Goal: Task Accomplishment & Management: Use online tool/utility

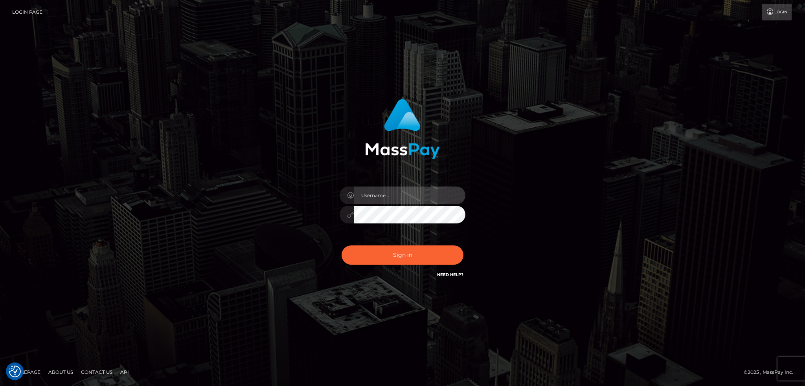
type input "alexstef"
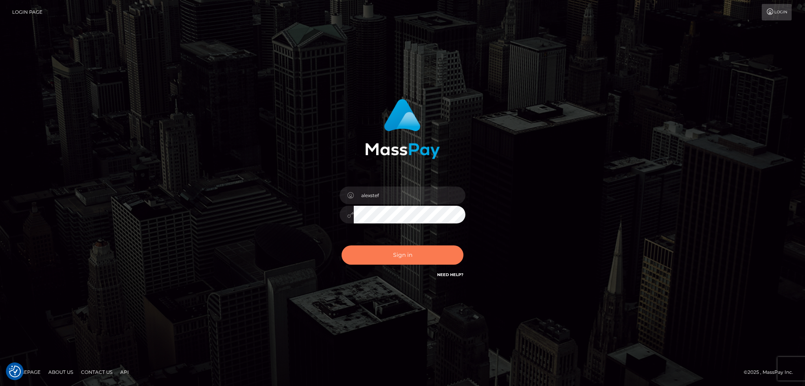
click at [403, 257] on button "Sign in" at bounding box center [403, 255] width 122 height 19
click at [385, 257] on button "Sign in" at bounding box center [403, 255] width 122 height 19
type input "alexstef"
click at [379, 256] on button "Sign in" at bounding box center [403, 255] width 122 height 19
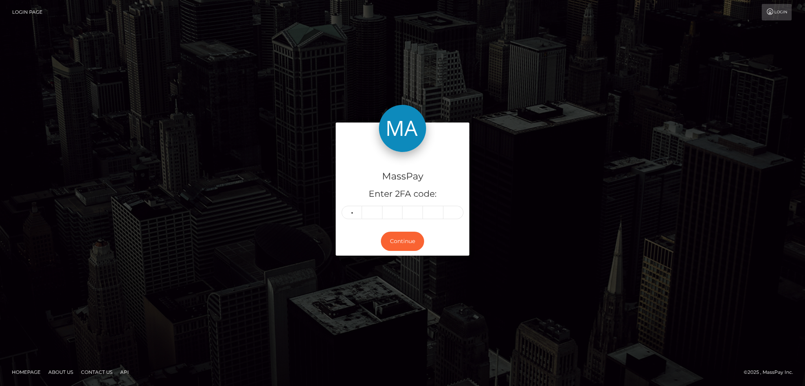
type input "8"
type input "5"
type input "9"
type input "4"
type input "7"
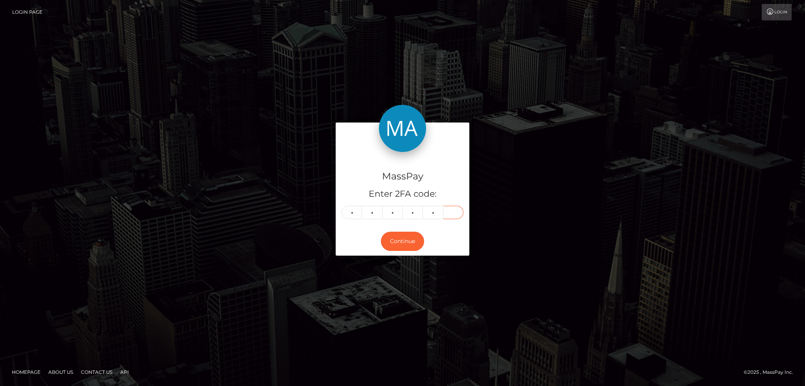
type input "5"
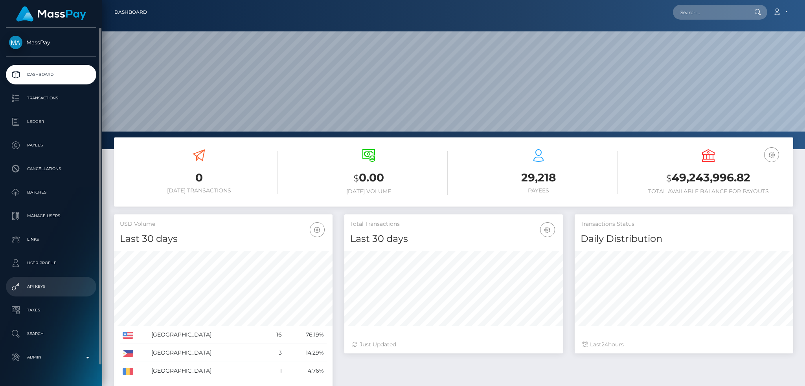
scroll to position [22, 0]
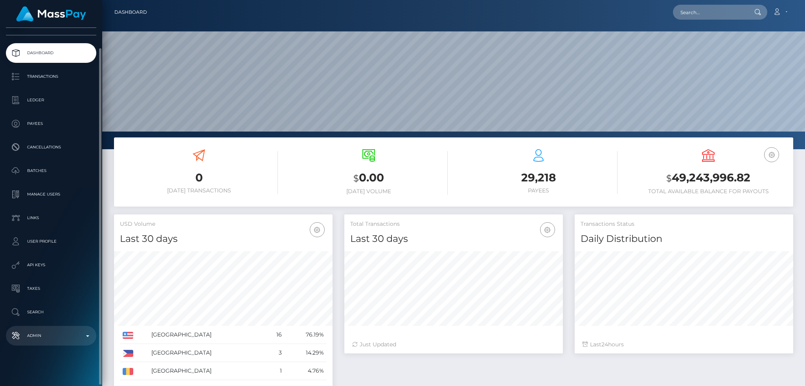
click at [62, 328] on link "Admin" at bounding box center [51, 336] width 90 height 20
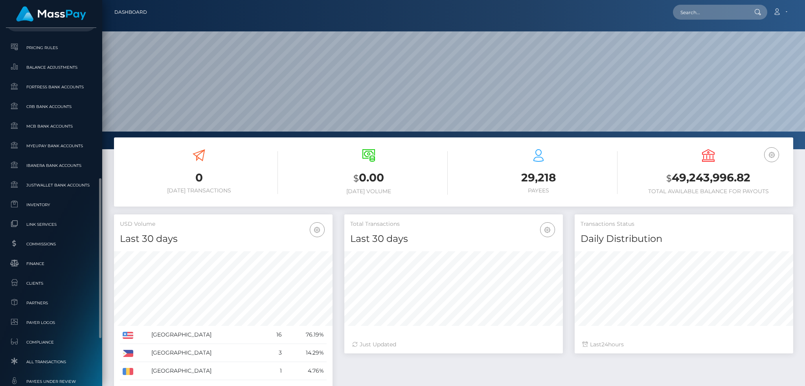
scroll to position [439, 0]
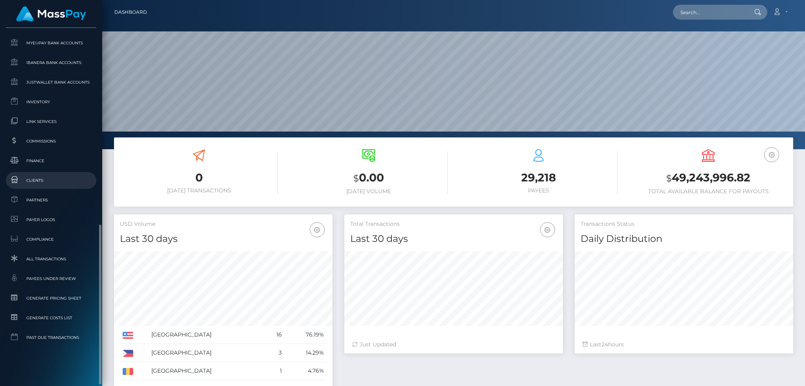
click at [61, 179] on span "Clients" at bounding box center [51, 180] width 84 height 9
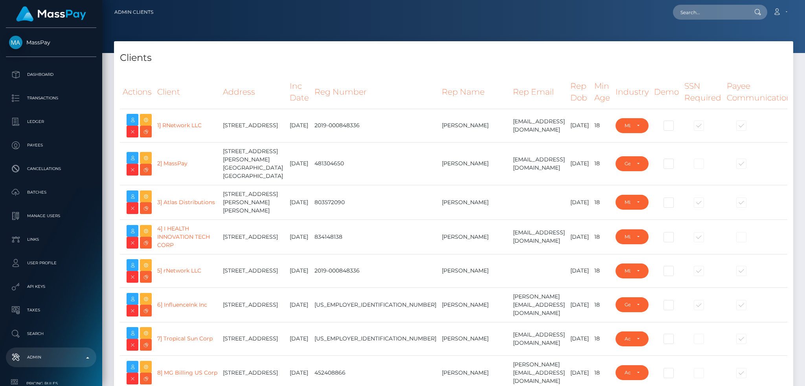
select select "223"
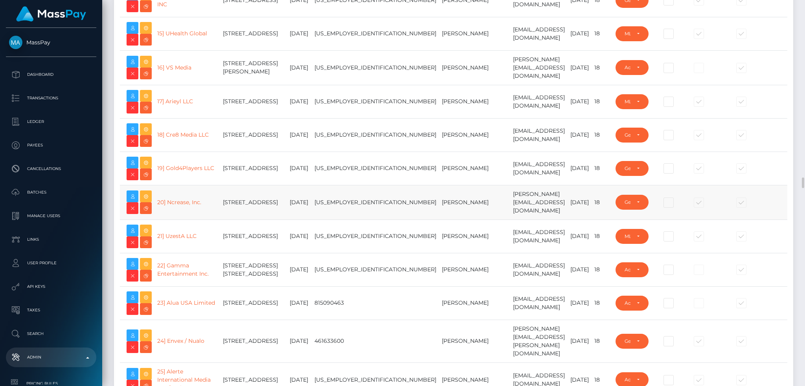
scroll to position [734, 0]
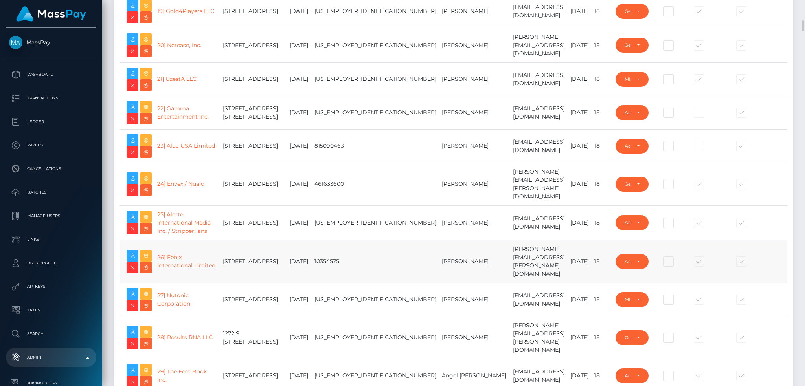
click at [174, 269] on link "26] Fenix International Limited" at bounding box center [186, 261] width 58 height 15
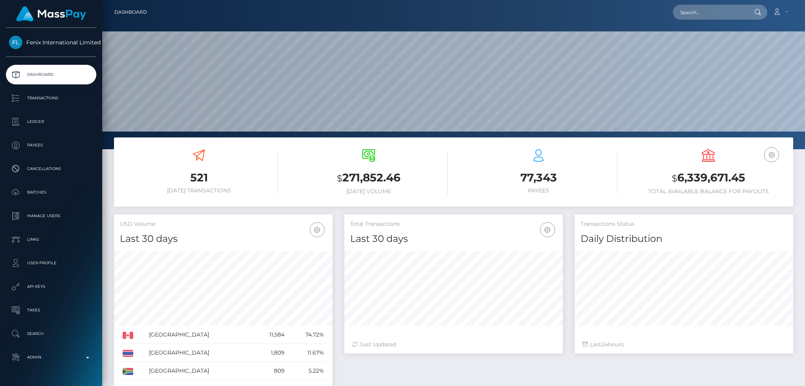
scroll to position [140, 218]
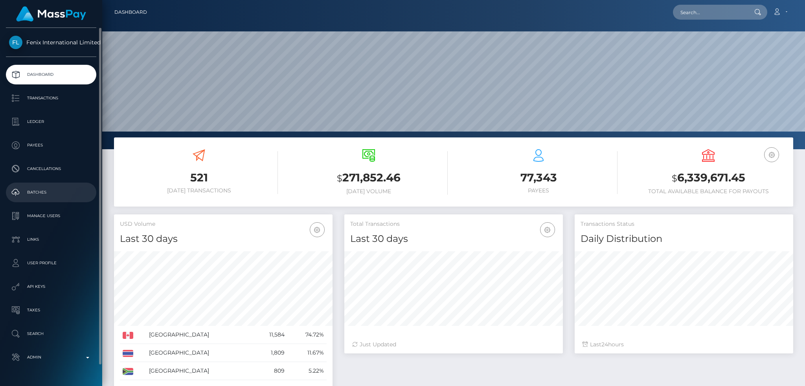
click at [56, 188] on p "Batches" at bounding box center [51, 193] width 84 height 12
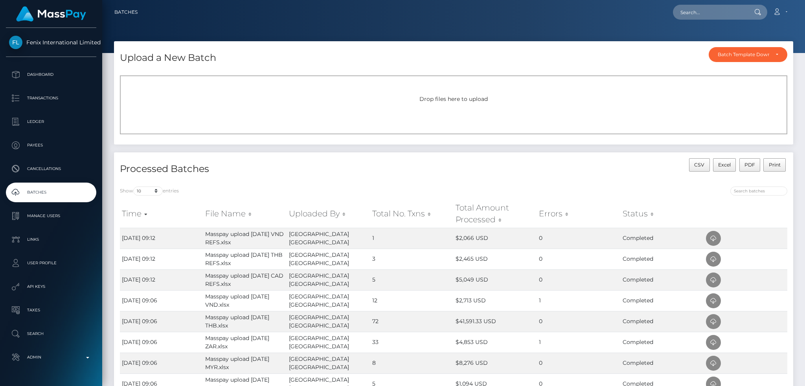
scroll to position [105, 0]
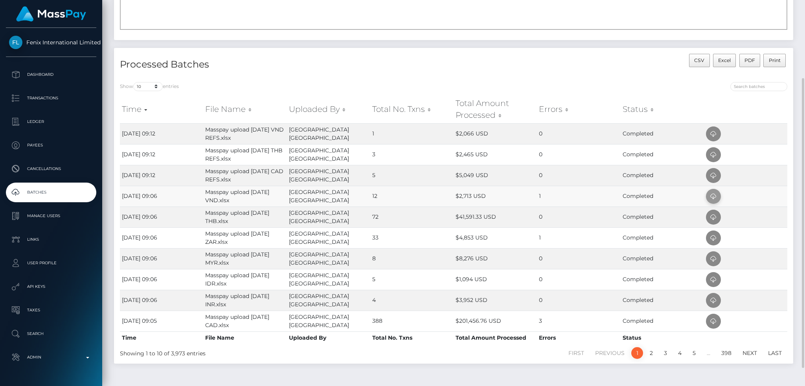
click at [714, 194] on icon at bounding box center [713, 197] width 9 height 10
click at [712, 237] on icon at bounding box center [713, 239] width 9 height 10
click at [711, 320] on icon at bounding box center [713, 322] width 9 height 10
click at [151, 84] on select "10 25 50 All" at bounding box center [147, 86] width 29 height 9
select select "25"
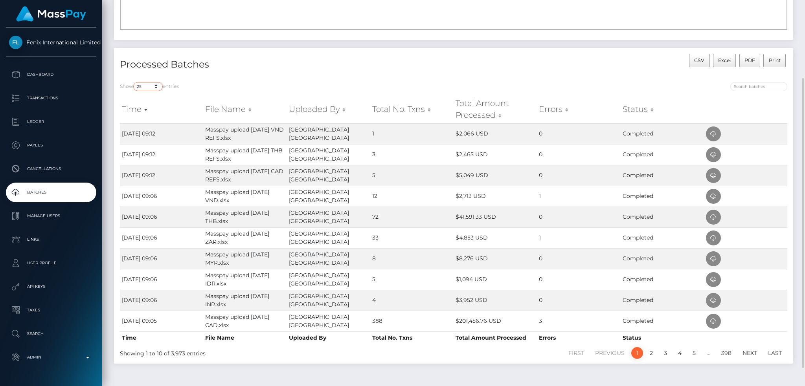
click at [134, 82] on select "10 25 50 All" at bounding box center [147, 86] width 29 height 9
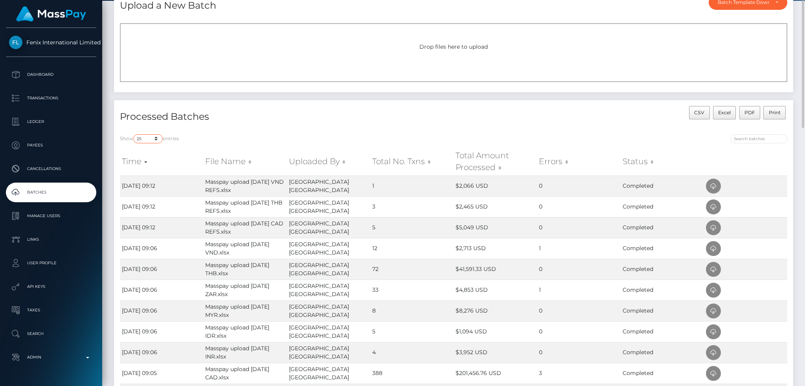
scroll to position [0, 0]
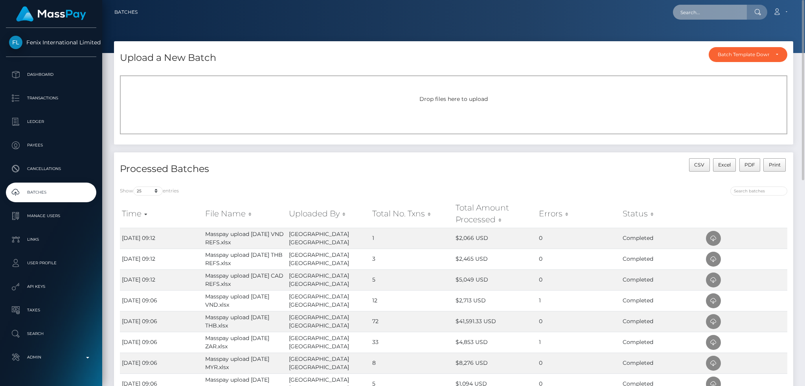
click at [702, 15] on input "text" at bounding box center [710, 12] width 74 height 15
paste input "416964040"
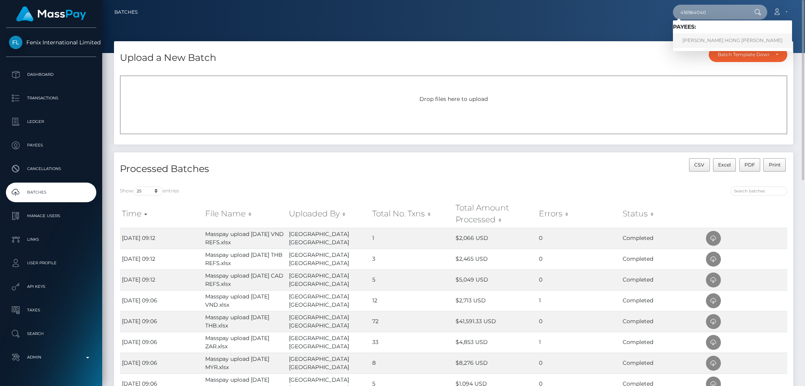
type input "416964040"
click at [693, 33] on link "NHUNG THI HONG NGUYEN" at bounding box center [732, 40] width 119 height 15
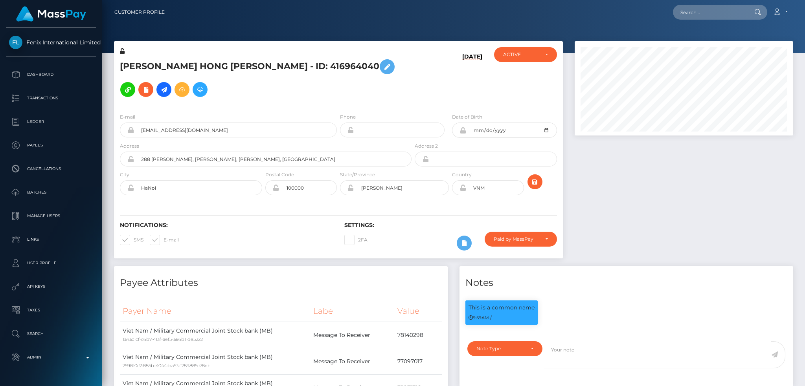
scroll to position [94, 218]
click at [238, 132] on input "[EMAIL_ADDRESS][DOMAIN_NAME]" at bounding box center [235, 130] width 203 height 15
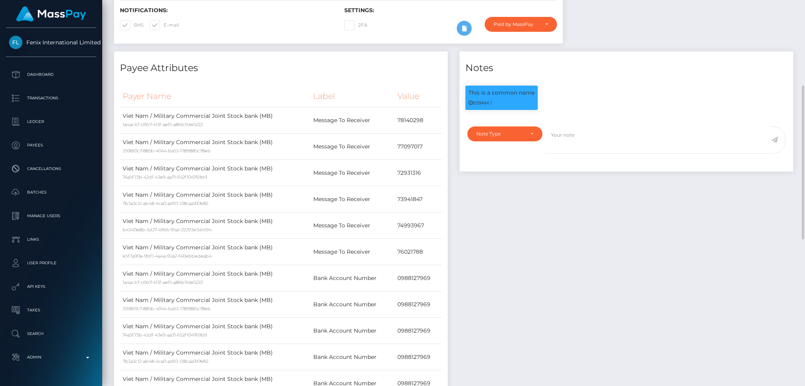
scroll to position [0, 0]
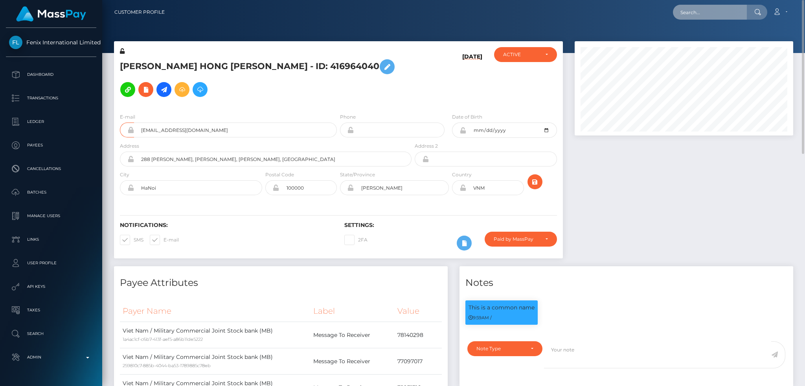
click at [693, 10] on input "text" at bounding box center [710, 12] width 74 height 15
paste input "24581636"
type input "24581636"
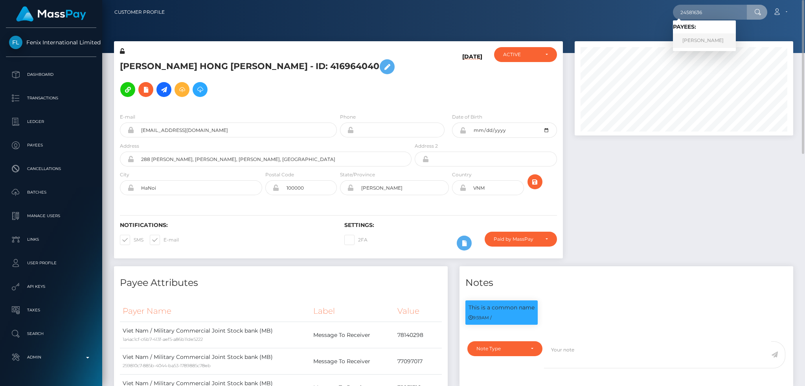
click at [733, 43] on link "[PERSON_NAME]" at bounding box center [704, 40] width 63 height 15
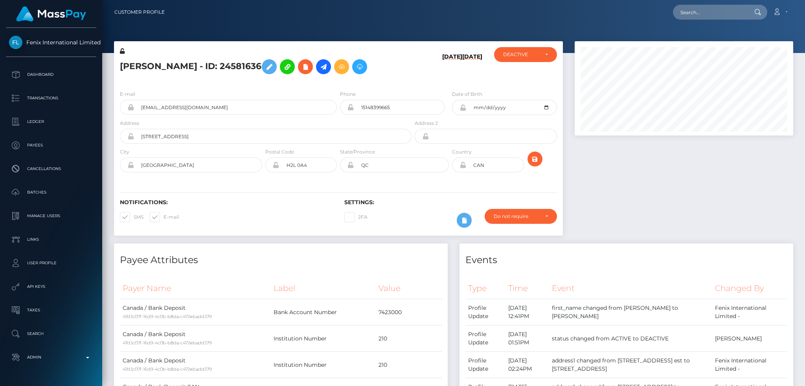
scroll to position [94, 218]
click at [217, 115] on input "goldcherry9494@gmail.com" at bounding box center [235, 107] width 203 height 15
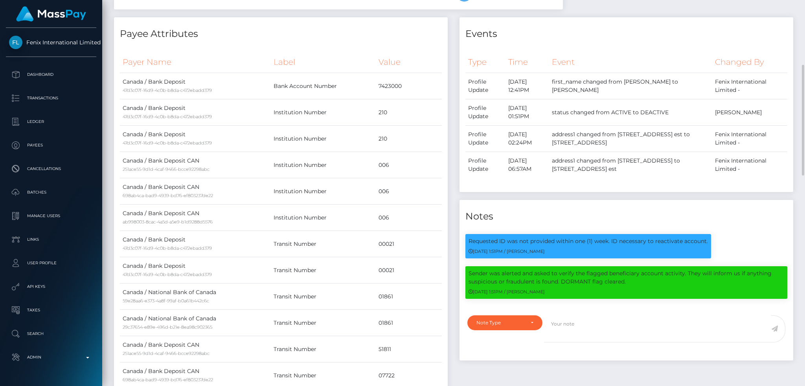
scroll to position [0, 0]
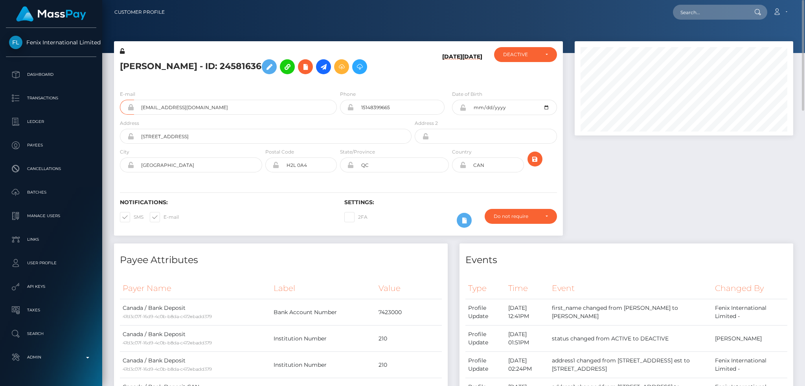
click at [646, 211] on div at bounding box center [684, 142] width 230 height 202
click at [706, 11] on input "text" at bounding box center [710, 12] width 74 height 15
paste input "18768655"
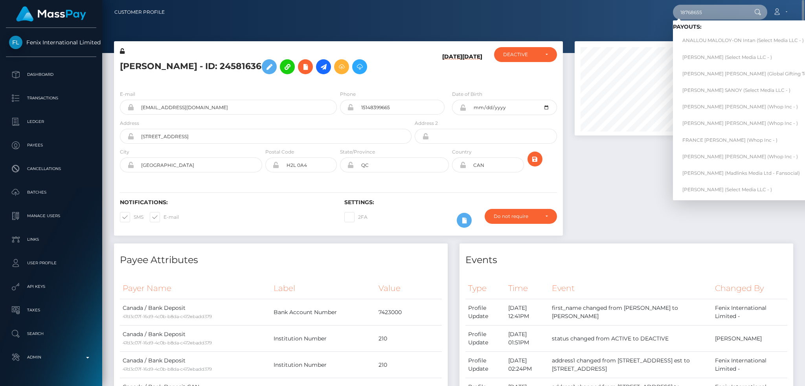
drag, startPoint x: 707, startPoint y: 16, endPoint x: 703, endPoint y: 18, distance: 4.9
click at [707, 16] on input "18768655" at bounding box center [710, 12] width 74 height 15
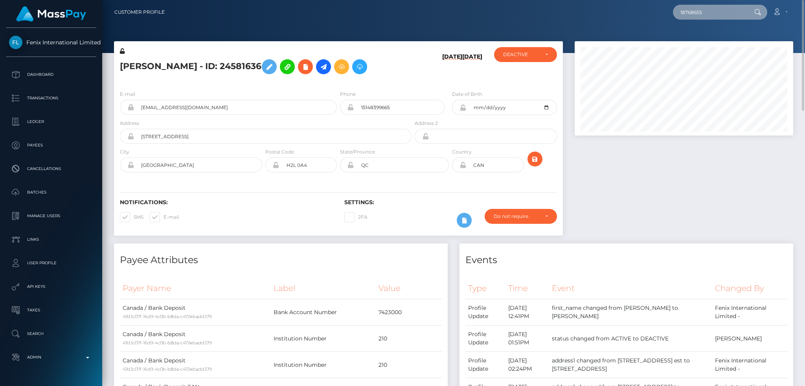
paste input "828217766954688512_6"
type input "828217766954688512_6"
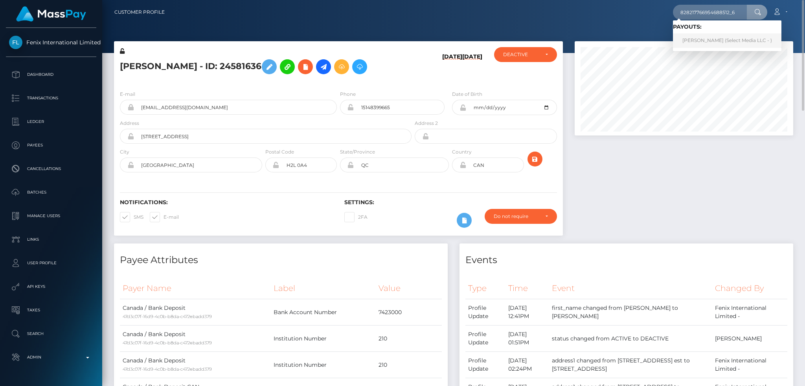
click at [703, 40] on link "BEA LIZA RAMIREZ Bautista (Select Media LLC - )" at bounding box center [727, 40] width 109 height 15
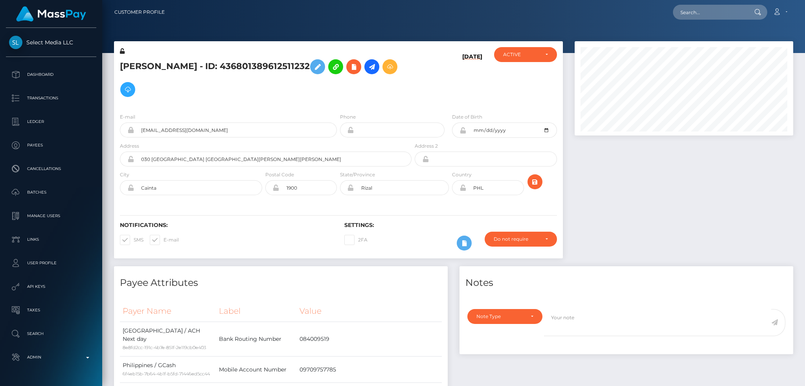
scroll to position [94, 218]
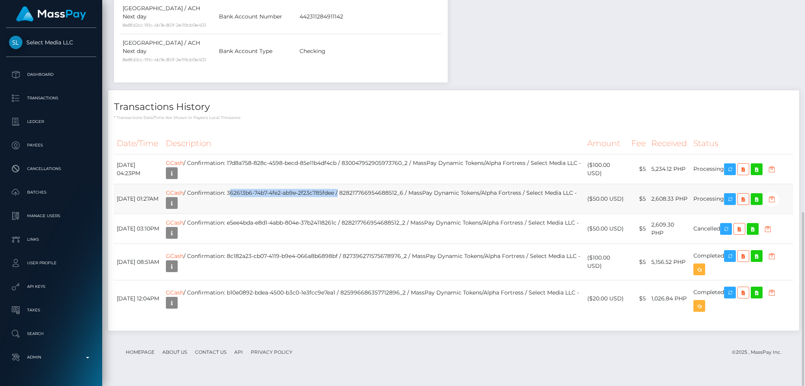
drag, startPoint x: 367, startPoint y: 200, endPoint x: 259, endPoint y: 203, distance: 107.4
click at [259, 203] on td "GCash / Confirmation: 362613b6-74b7-4fe2-ab9e-2f23c785fdee / 828217766954688512…" at bounding box center [373, 199] width 421 height 30
copy td "362613b6-74b7-4fe2-ab9e-2f23c785fdee"
click at [302, 205] on td "GCash / Confirmation: 362613b6-74b7-4fe2-ab9e-2f23c785fdee / 828217766954688512…" at bounding box center [373, 199] width 421 height 30
drag, startPoint x: 366, startPoint y: 201, endPoint x: 259, endPoint y: 204, distance: 107.4
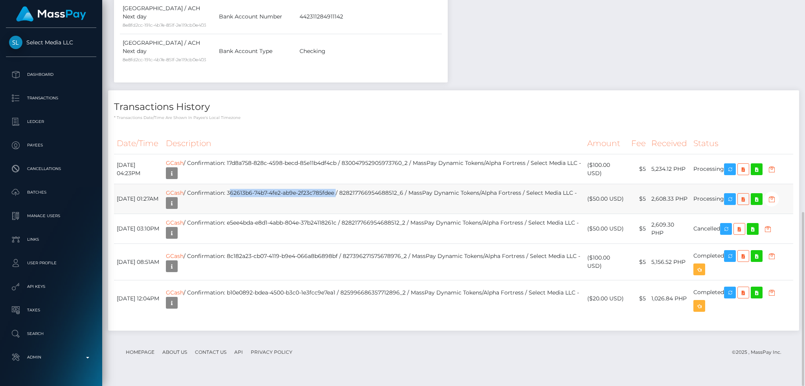
click at [259, 204] on td "GCash / Confirmation: 362613b6-74b7-4fe2-ab9e-2f23c785fdee / 828217766954688512…" at bounding box center [373, 199] width 421 height 30
copy td "362613b6-74b7-4fe2-ab9e-2f23c785fdee"
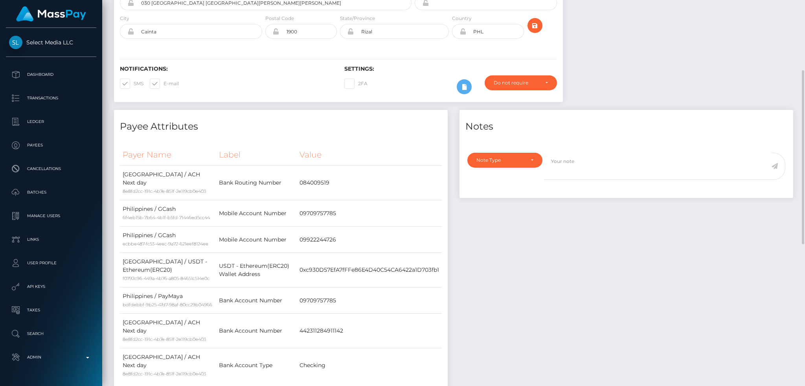
scroll to position [0, 0]
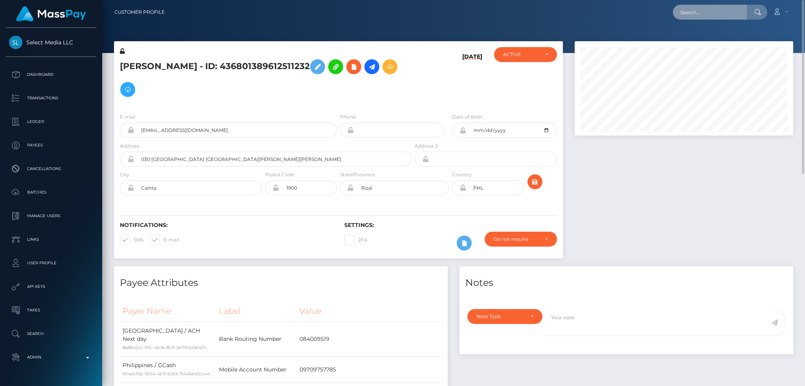
click at [709, 15] on input "text" at bounding box center [710, 12] width 74 height 15
paste input "828126489886081024_2"
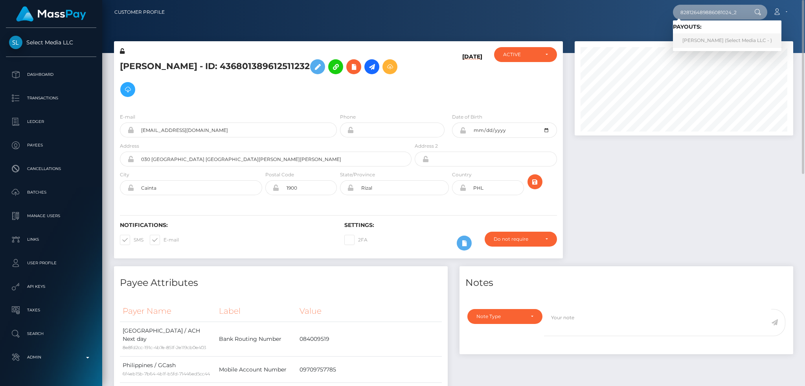
type input "828126489886081024_2"
click at [721, 39] on link "KAYLENE CAMILLE Naidoo (Select Media LLC - )" at bounding box center [727, 40] width 109 height 15
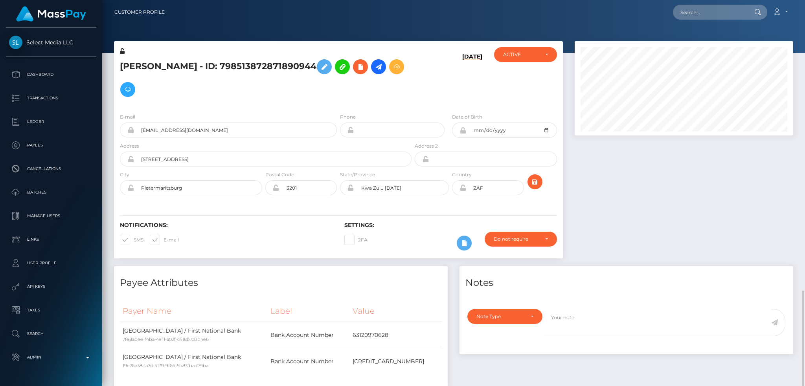
scroll to position [94, 218]
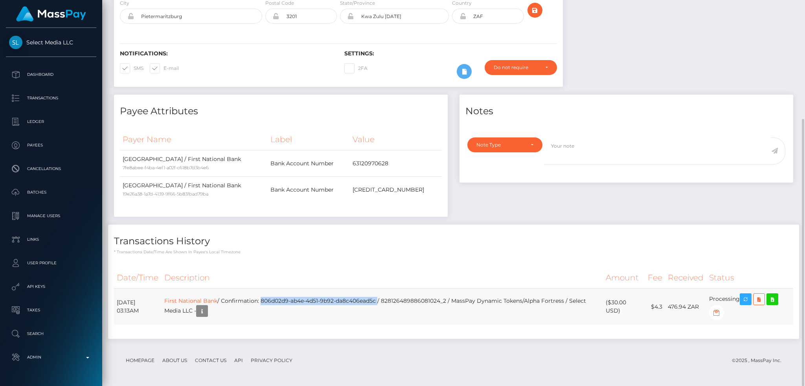
drag, startPoint x: 408, startPoint y: 301, endPoint x: 290, endPoint y: 303, distance: 118.0
click at [290, 303] on td "First National Bank / Confirmation: 806d02d9-ab4e-4d51-9b92-da8c406ead5c / 8281…" at bounding box center [383, 307] width 442 height 37
copy td "806d02d9-ab4e-4d51-9b92-da8c406ead5c"
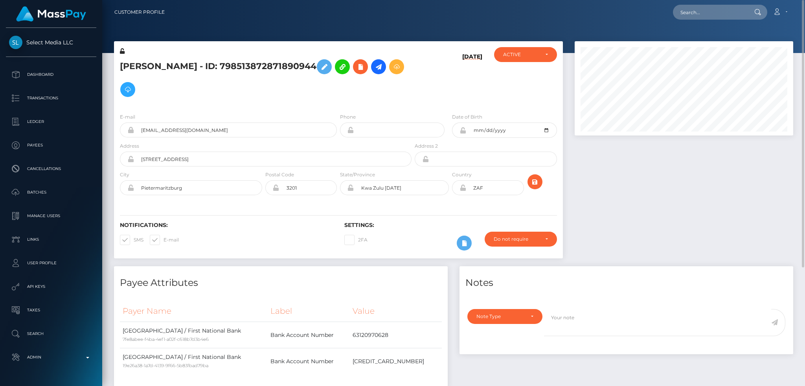
click at [699, 4] on div "Loading... Loading... Account Edit Profile Logout" at bounding box center [482, 12] width 622 height 17
click at [697, 9] on input "text" at bounding box center [710, 12] width 74 height 15
paste input "827639677912637440_2"
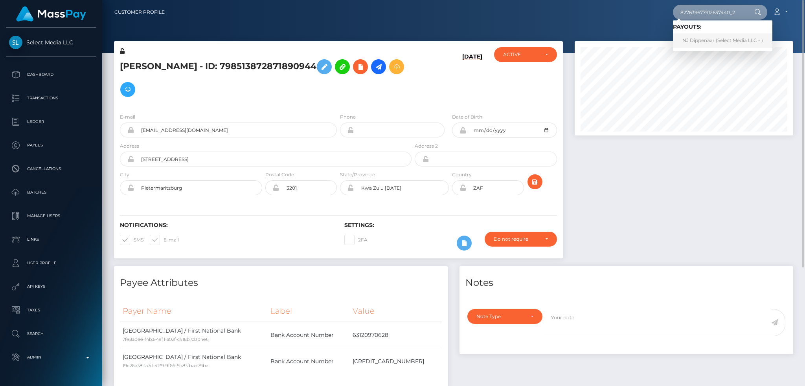
type input "827639677912637440_2"
click at [711, 40] on link "NJ Dippenaar (Select Media LLC - )" at bounding box center [722, 40] width 99 height 15
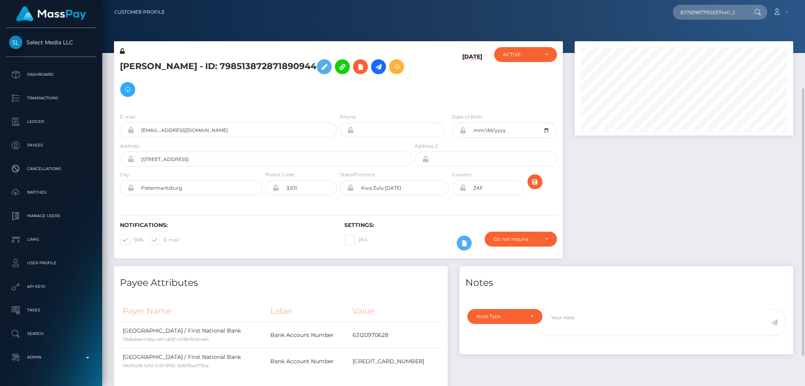
scroll to position [172, 0]
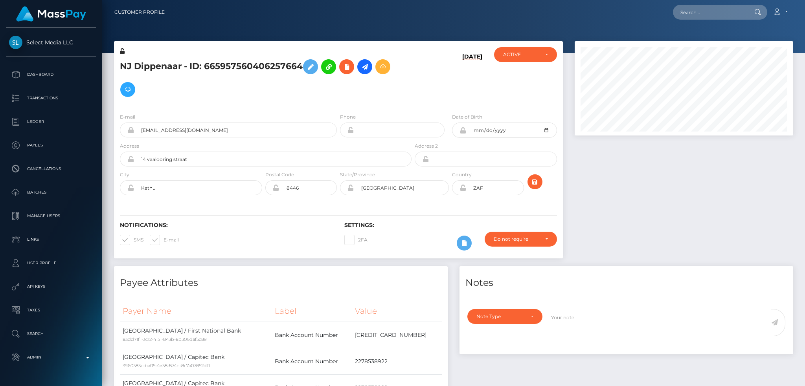
scroll to position [94, 218]
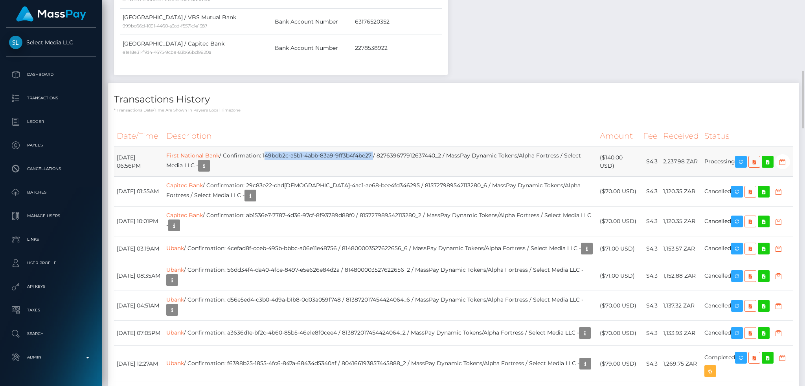
drag, startPoint x: 404, startPoint y: 155, endPoint x: 293, endPoint y: 159, distance: 111.3
click at [293, 159] on td "First National Bank / Confirmation: 149bdb2c-a5b1-4abb-83a9-9ff3b4f4be27 / 8276…" at bounding box center [381, 162] width 434 height 30
copy td "149bdb2c-a5b1-4abb-83a9-9ff3b4f4be27"
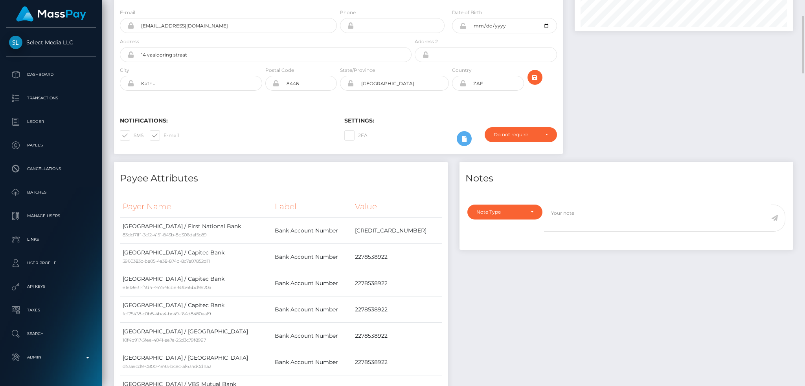
scroll to position [0, 0]
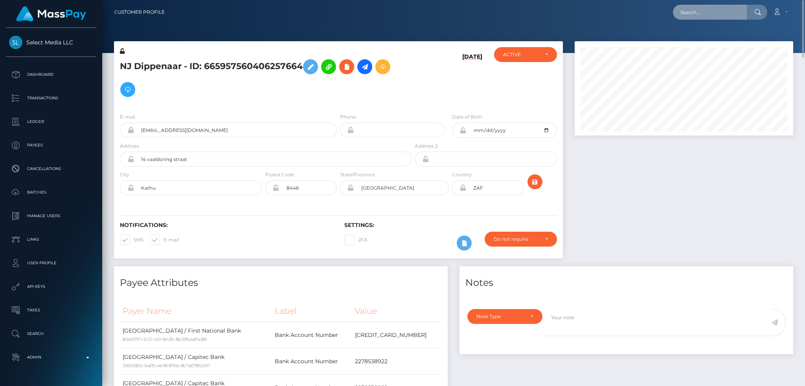
click at [725, 7] on input "text" at bounding box center [710, 12] width 74 height 15
paste input "68d5917a76191"
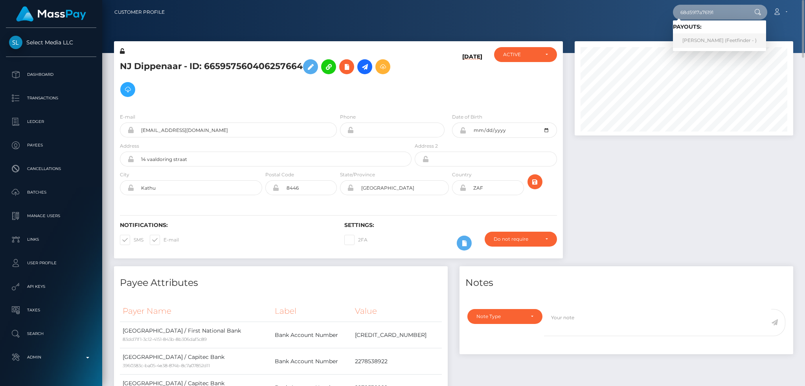
type input "68d5917a76191"
drag, startPoint x: 713, startPoint y: 39, endPoint x: 703, endPoint y: 40, distance: 9.9
click at [712, 40] on link "Brenda (Feetfinder - )" at bounding box center [719, 40] width 93 height 15
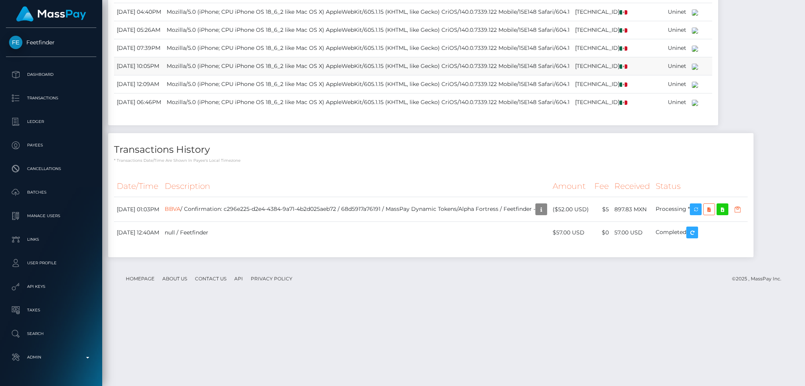
scroll to position [854, 0]
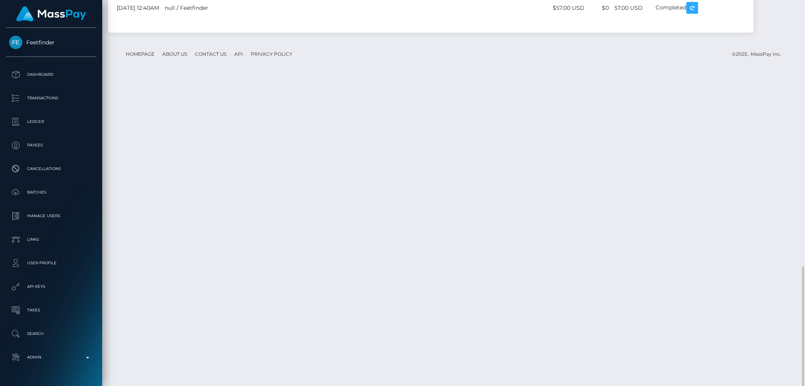
drag, startPoint x: 373, startPoint y: 290, endPoint x: 261, endPoint y: 289, distance: 111.7
copy td "c296e225-d2e4-4384-9a71-4b2d025aeb72"
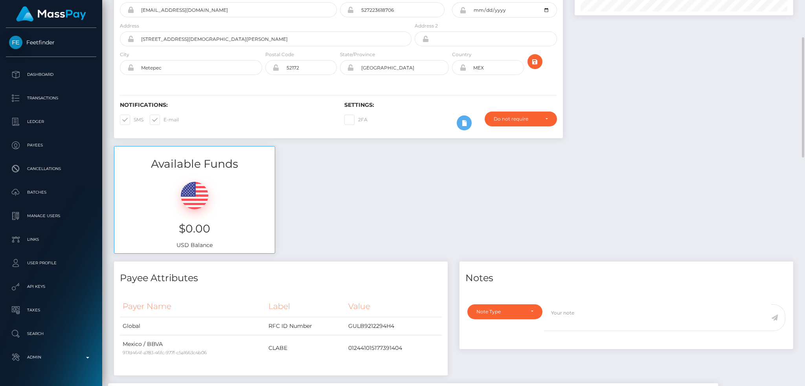
scroll to position [0, 0]
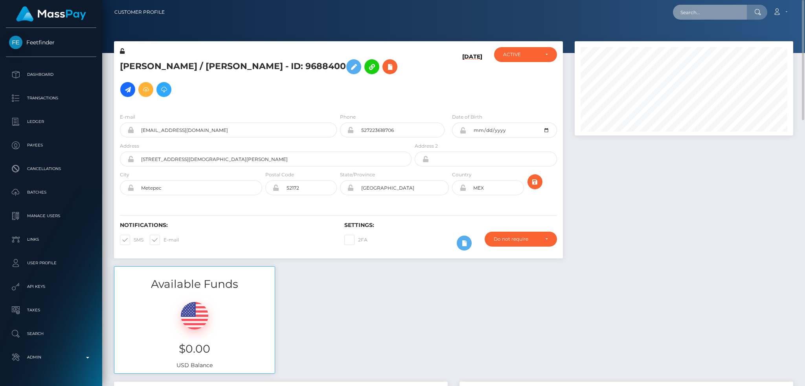
click at [709, 8] on input "text" at bounding box center [710, 12] width 74 height 15
paste input "68d537069e4b6"
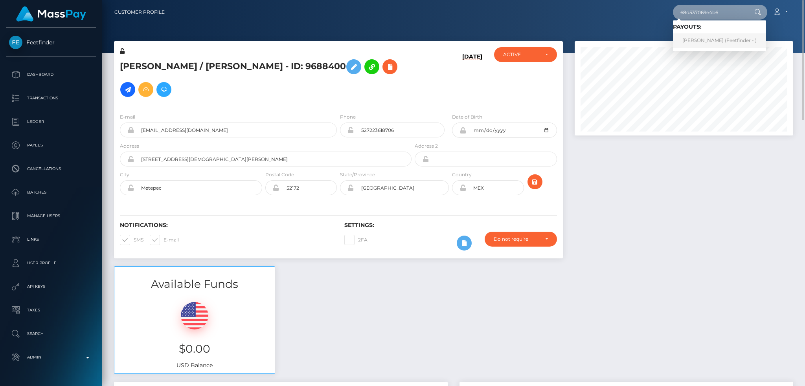
type input "68d537069e4b6"
click at [710, 39] on link "Xyruz Santos Lajom (Feetfinder - )" at bounding box center [719, 40] width 93 height 15
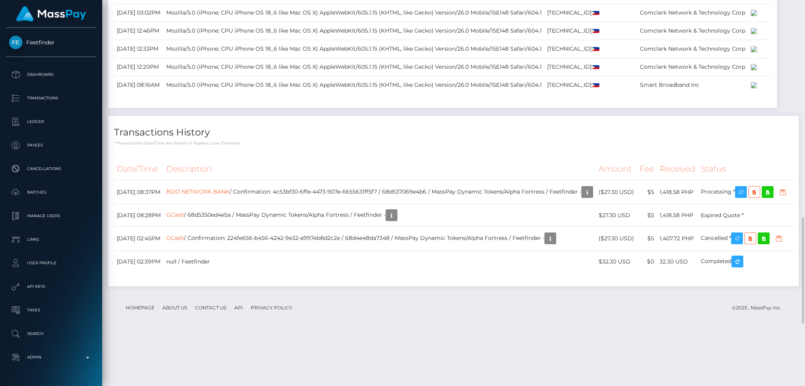
scroll to position [1013, 0]
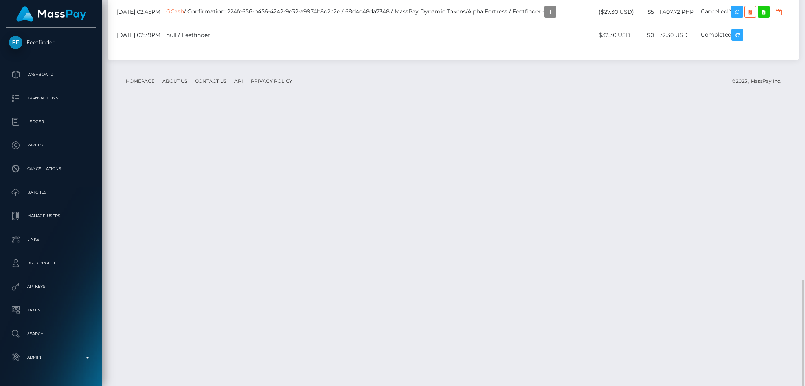
drag, startPoint x: 409, startPoint y: 209, endPoint x: 304, endPoint y: 212, distance: 105.0
copy td "4c53bf30-6ffe-4473-907e-6655631ff5f7"
drag, startPoint x: 305, startPoint y: 211, endPoint x: 410, endPoint y: 211, distance: 104.2
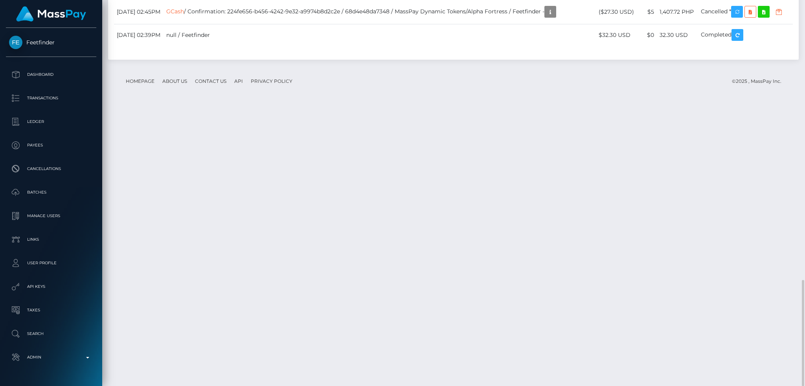
copy td "4c53bf30-6ffe-4473-907e-6655631ff5f7"
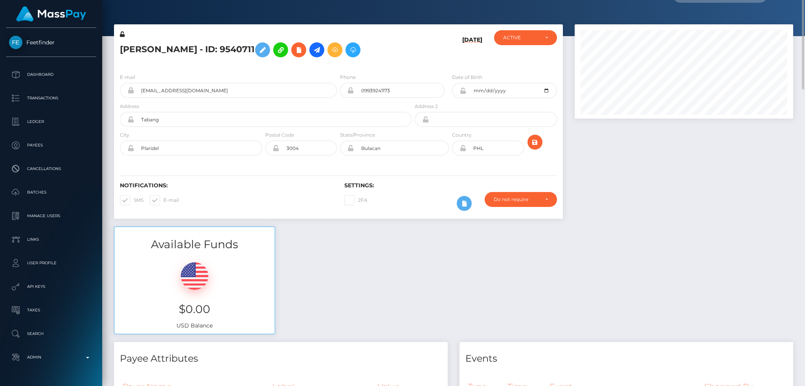
scroll to position [0, 0]
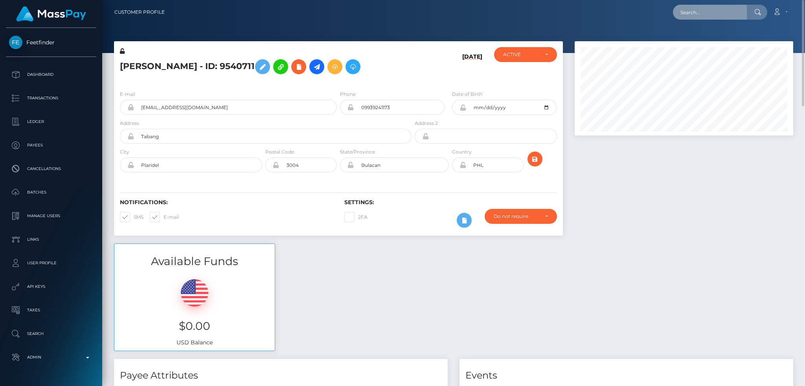
click at [716, 16] on input "text" at bounding box center [710, 12] width 74 height 15
paste input "68db8b0218a28"
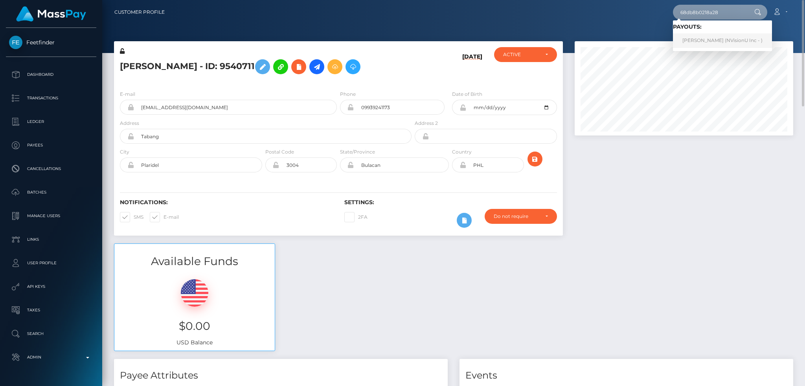
type input "68db8b0218a28"
click at [710, 41] on link "Alexandre Go (NVisionU Inc - )" at bounding box center [722, 40] width 99 height 15
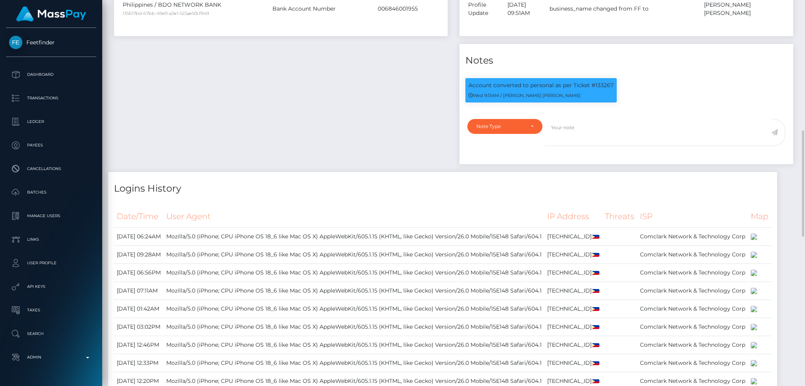
scroll to position [94, 218]
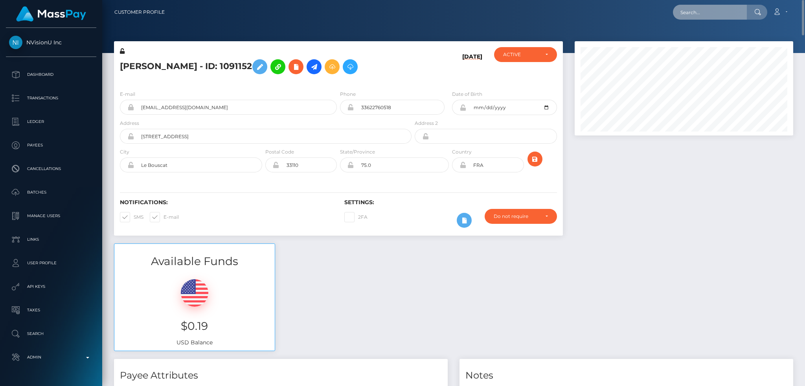
click at [711, 13] on input "text" at bounding box center [710, 12] width 74 height 15
paste input "502a6747-19c0-43ec-a077-b30a1f65022b"
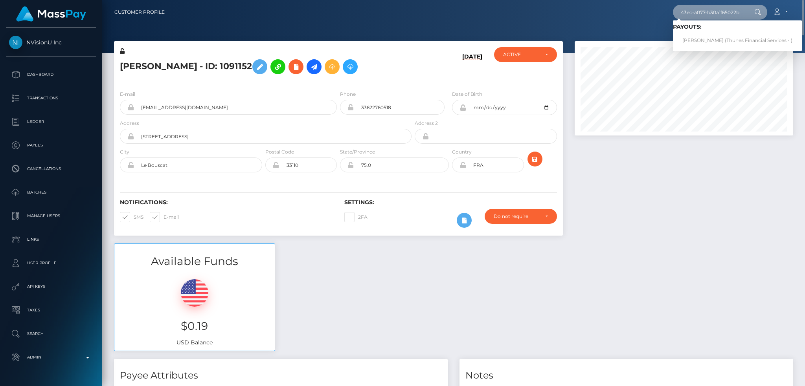
type input "502a6747-19c0-43ec-a077-b30a1f65022b"
click at [708, 39] on link "AMANDA DE SAMPAIO (Thunes Financial Services - )" at bounding box center [737, 40] width 129 height 15
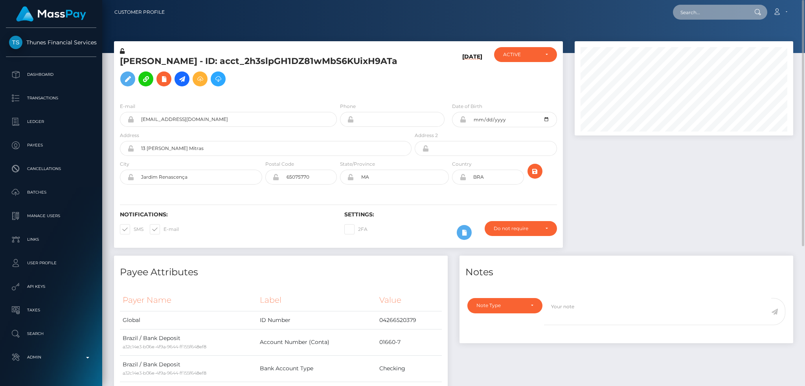
click at [692, 5] on input "text" at bounding box center [710, 12] width 74 height 15
paste input "pout_murgGgbmEFTxJ"
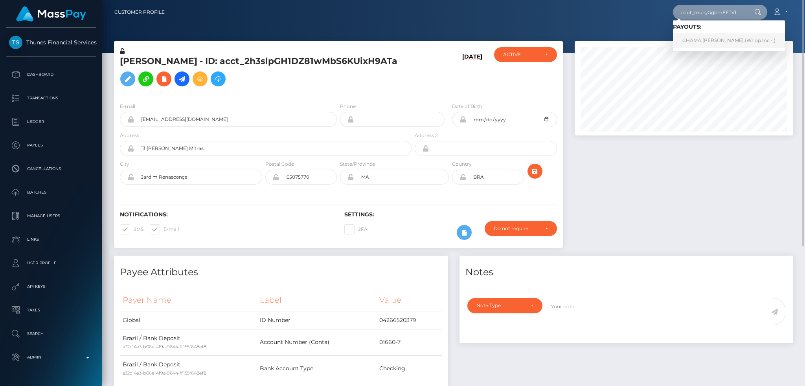
type input "pout_murgGgbmEFTxJ"
click at [714, 39] on link "CHAMA BEATRICE KANTU (Whop Inc - )" at bounding box center [729, 40] width 112 height 15
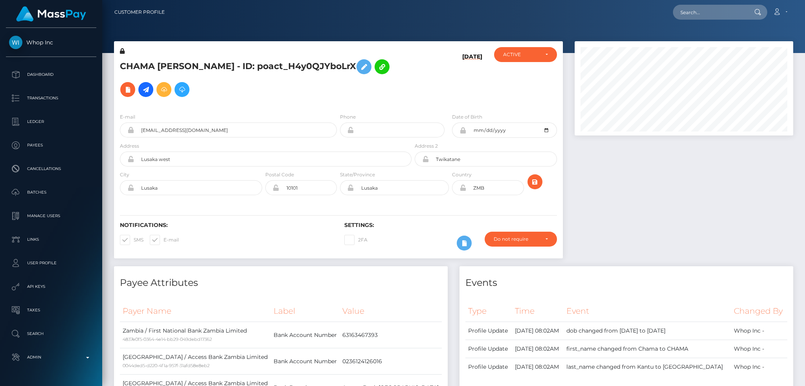
scroll to position [94, 218]
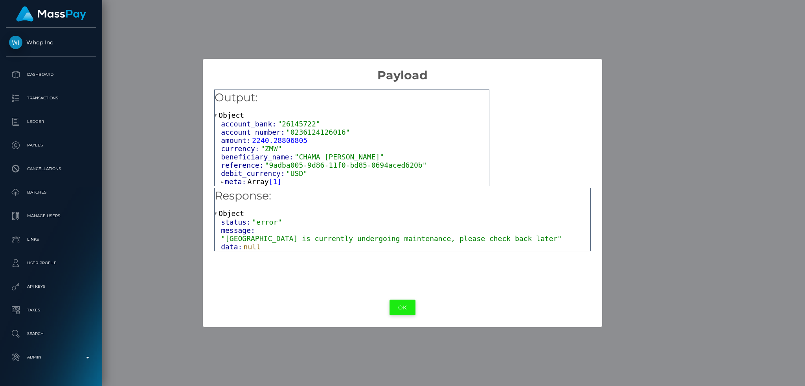
click at [398, 305] on button "OK" at bounding box center [403, 308] width 26 height 16
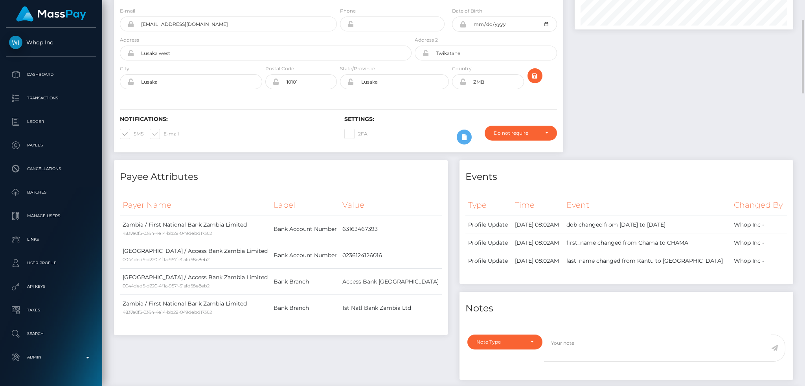
scroll to position [0, 0]
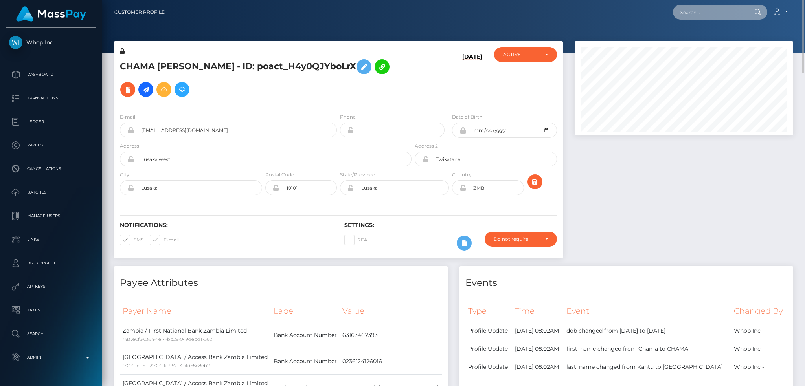
click at [687, 12] on input "text" at bounding box center [710, 12] width 74 height 15
paste input "90b16b46-45d2-4006-abd1-4ef35c88eef4"
type input "90b16b46-45d2-4006-abd1-4ef35c88eef4"
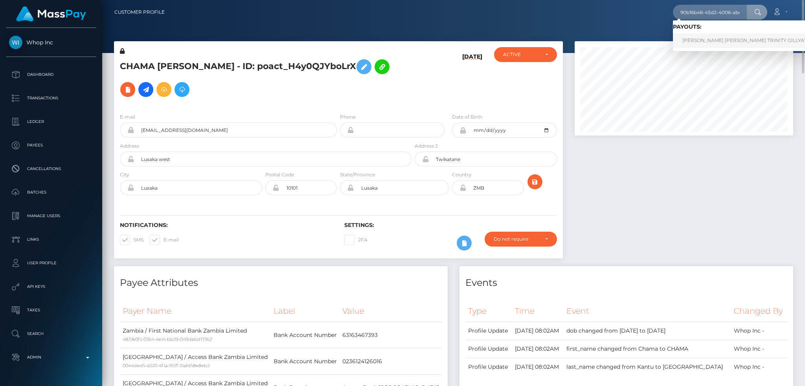
click at [706, 38] on link "LUCY MARIE TRINITY GILLYATT (Unlockt.me - )" at bounding box center [771, 40] width 197 height 15
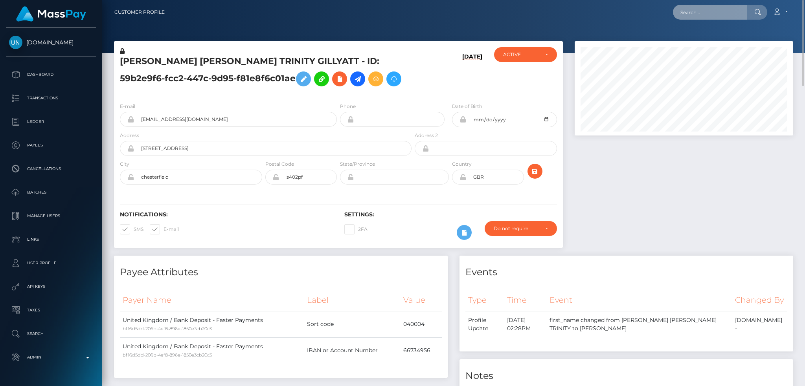
click at [722, 13] on input "text" at bounding box center [710, 12] width 74 height 15
paste input "1352106061"
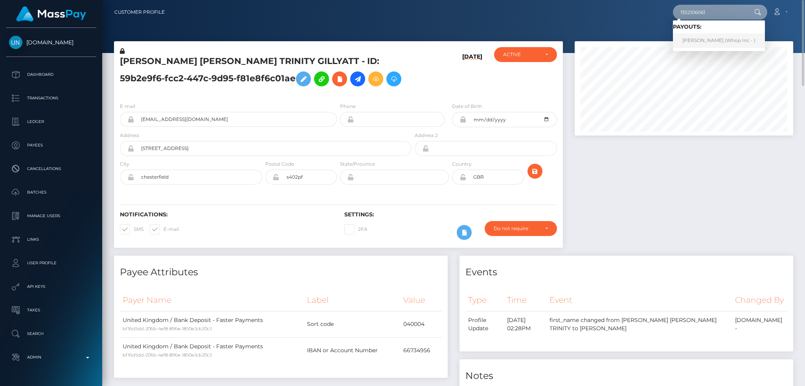
type input "1352106061"
click at [714, 41] on link "TAJAY KEVIN CAMPBELL (Whop Inc - )" at bounding box center [719, 40] width 92 height 15
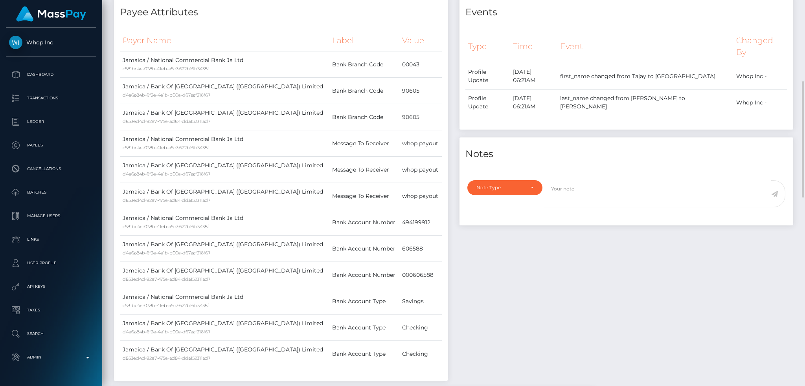
scroll to position [9, 0]
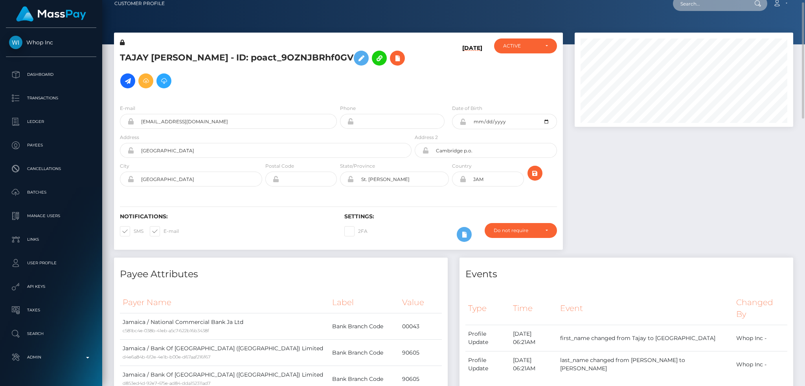
click at [705, 9] on input "text" at bounding box center [710, 3] width 74 height 15
paste input "MSPa609764f56d9726"
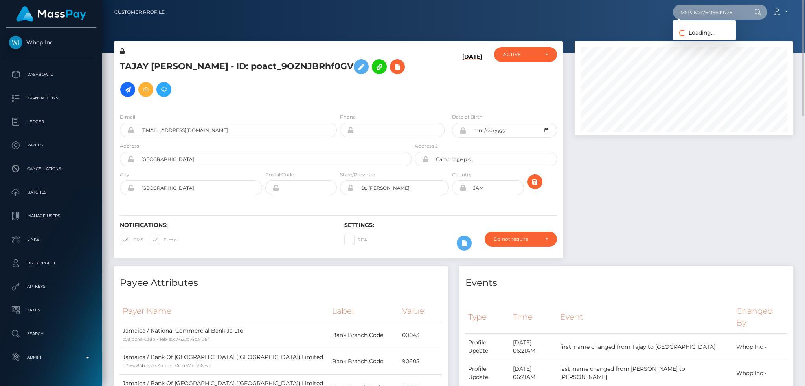
type input "MSPa609764f56d9726"
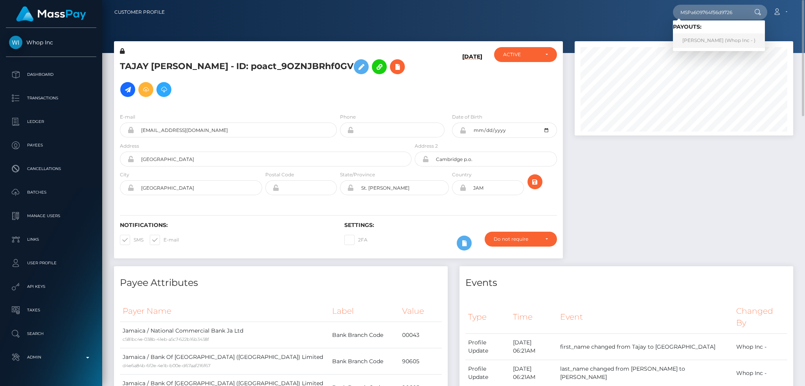
drag, startPoint x: 692, startPoint y: 44, endPoint x: 523, endPoint y: 25, distance: 169.7
click at [692, 43] on link "[PERSON_NAME] (Whop Inc - )" at bounding box center [719, 40] width 92 height 15
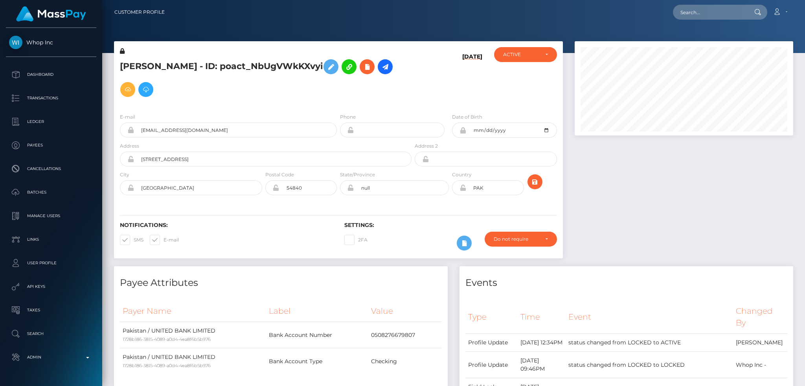
scroll to position [94, 218]
click at [696, 13] on input "text" at bounding box center [710, 12] width 74 height 15
paste input "RQQPtooPk74lXTli9n72c0"
type input "RQQPtooPk74lXTli9n72c0"
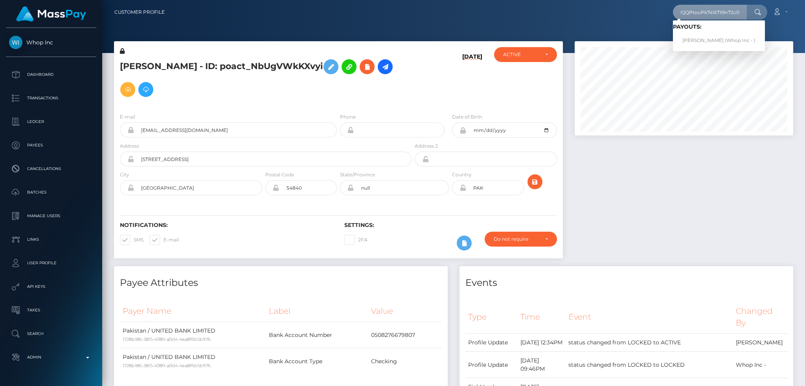
scroll to position [0, 0]
click at [705, 37] on link "TOM LIBA (Whop Inc - )" at bounding box center [719, 40] width 92 height 15
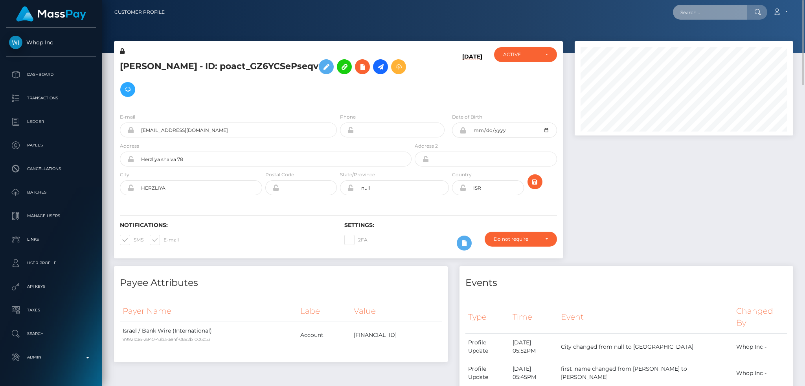
click at [724, 6] on input "text" at bounding box center [710, 12] width 74 height 15
paste input "wdrl_lwAR8SH0AnQGR"
type input "wdrl_lwAR8SH0AnQGR"
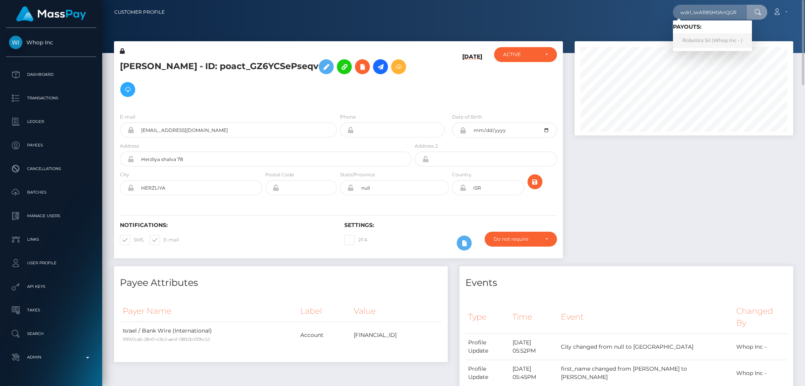
click at [714, 44] on link "Robotics Srl (Whop Inc - )" at bounding box center [712, 40] width 79 height 15
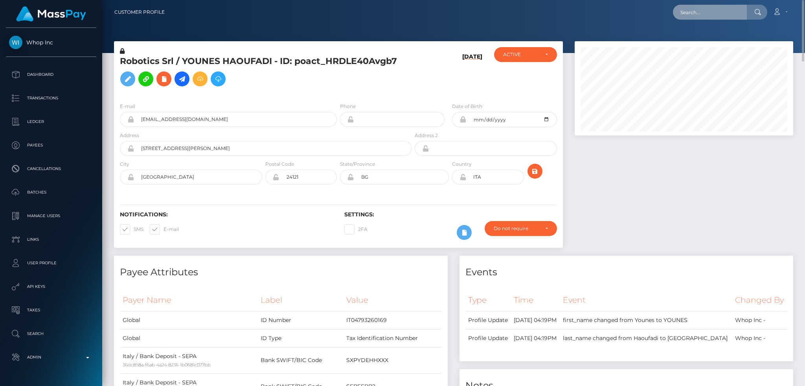
click at [719, 9] on input "text" at bounding box center [710, 12] width 74 height 15
paste input "d8e24196-85f4-4cef-ae15-c6133de0f77a"
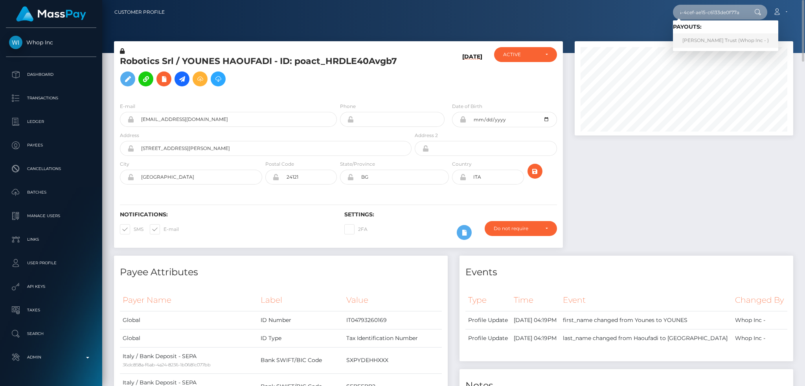
type input "d8e24196-85f4-4cef-ae15-c6133de0f77a"
click at [714, 41] on link "[PERSON_NAME] Trust (Whop Inc - )" at bounding box center [725, 40] width 105 height 15
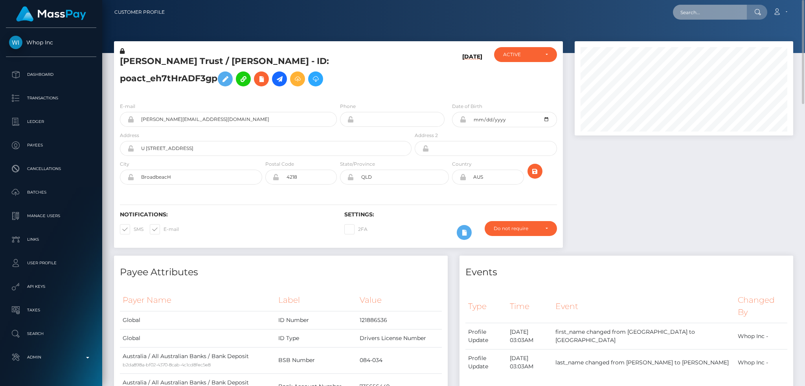
click at [708, 13] on input "text" at bounding box center [710, 12] width 74 height 15
paste input "80f4d848-c532-4599-98f3-0b93bcf64f8e"
type input "80f4d848-c532-4599-98f3-0b93bcf64f8e"
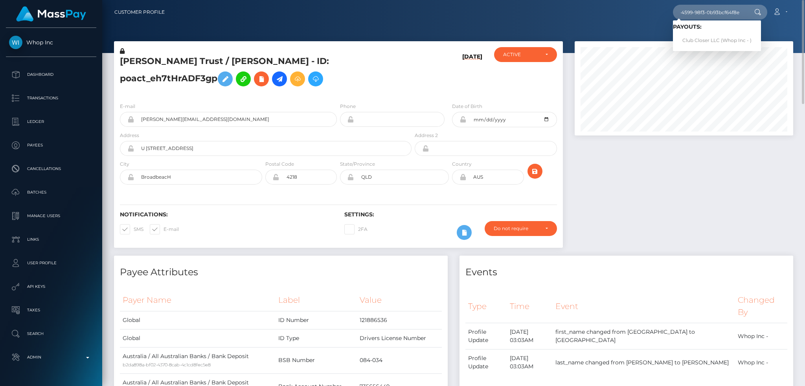
scroll to position [0, 0]
click at [716, 41] on link "Club Closer LLC (Whop Inc - )" at bounding box center [717, 40] width 88 height 15
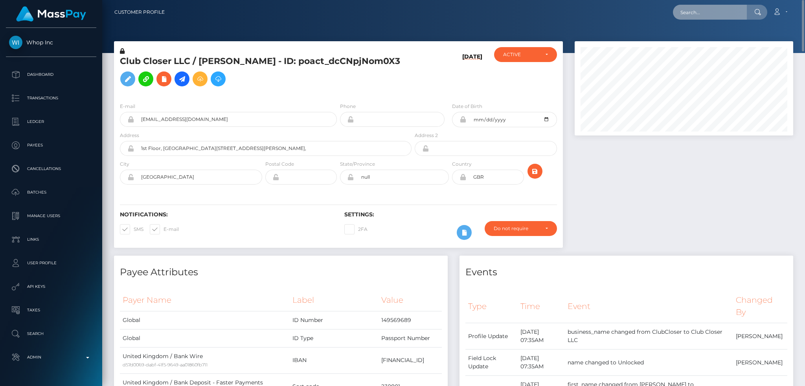
drag, startPoint x: 731, startPoint y: 7, endPoint x: 728, endPoint y: 9, distance: 4.0
click at [731, 7] on input "text" at bounding box center [710, 12] width 74 height 15
paste input "RQ5o5QuDy7ANbkUJwWf796"
type input "RQ5o5QuDy7ANbkUJwWf796"
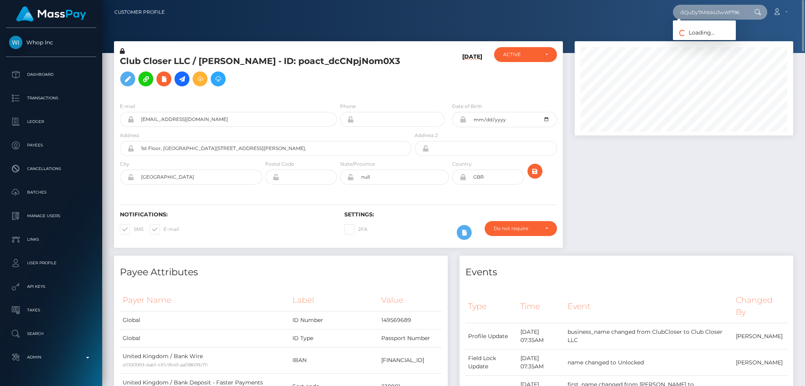
scroll to position [0, 0]
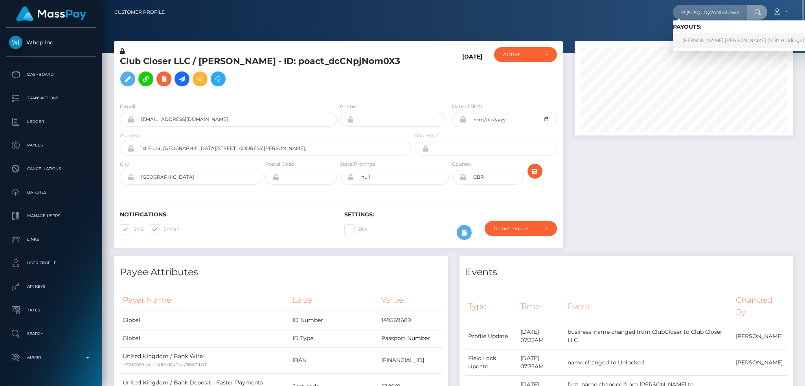
click at [701, 39] on link "[PERSON_NAME] [PERSON_NAME] (Shift Holdings Ltd. - )" at bounding box center [750, 40] width 155 height 15
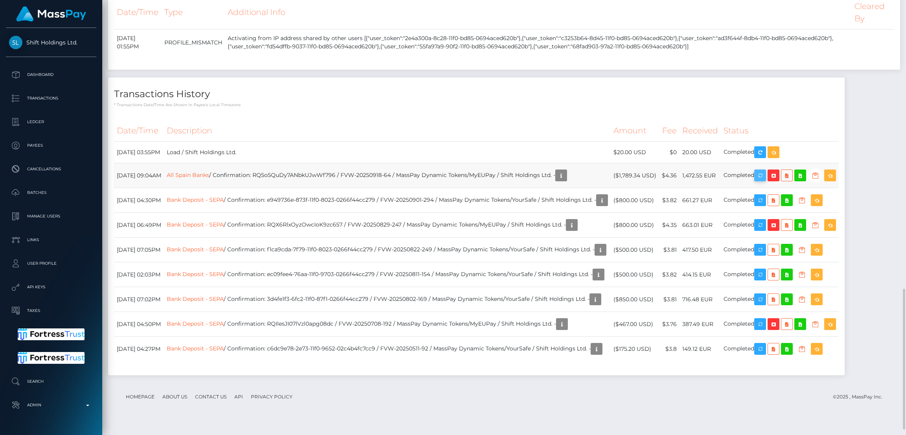
scroll to position [94, 252]
drag, startPoint x: 793, startPoint y: 206, endPoint x: 378, endPoint y: 186, distance: 415.3
click at [765, 180] on icon "button" at bounding box center [759, 176] width 9 height 10
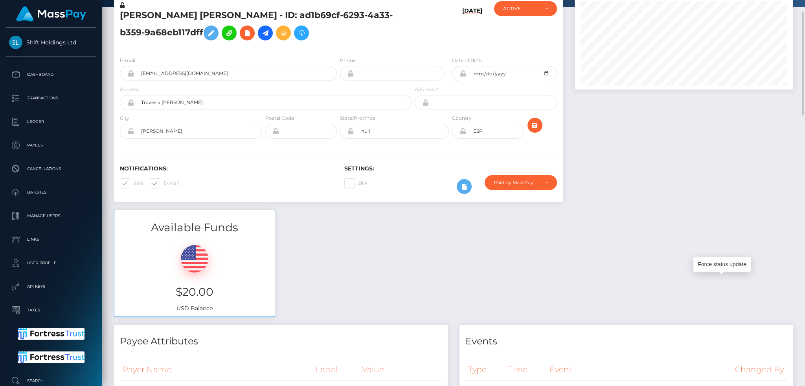
scroll to position [0, 0]
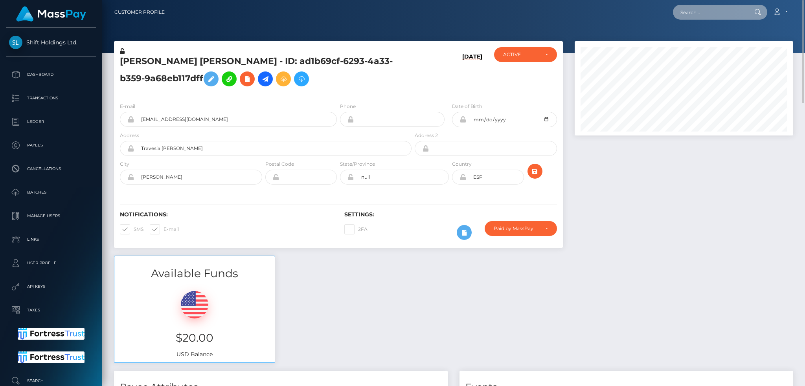
click at [725, 11] on input "text" at bounding box center [710, 12] width 74 height 15
paste input "QfTM2Hn8gzH74iR1Cf7Kdivh"
click at [693, 12] on input "QfTM2Hn8gzH74iR1Cf7Kdivh" at bounding box center [710, 12] width 74 height 15
paste input "yanelisramosurrutia@gmail.com"
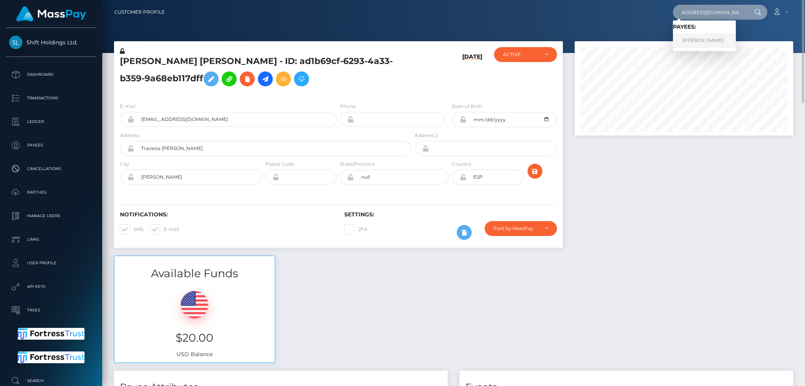
type input "yanelisramosurrutia@gmail.com"
click at [699, 38] on link "YANELIS RAMOS URRUTIA" at bounding box center [704, 40] width 63 height 15
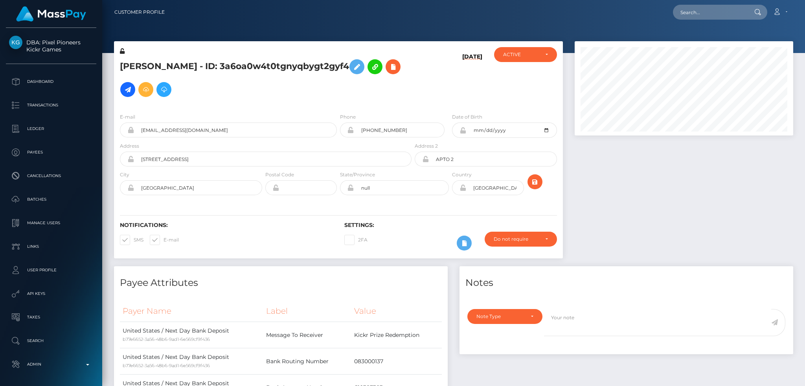
scroll to position [94, 218]
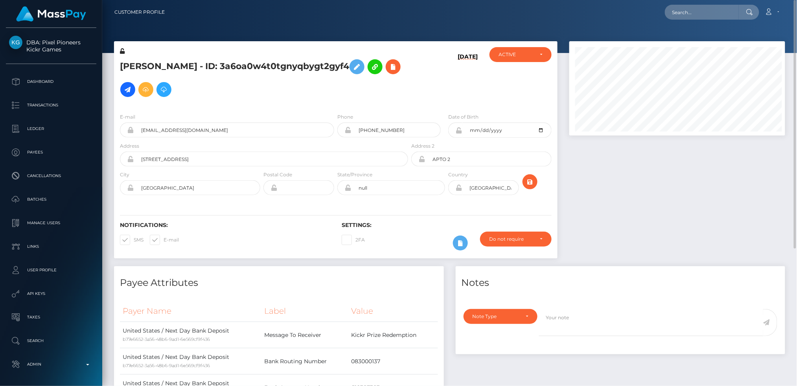
scroll to position [94, 216]
click at [712, 12] on input "text" at bounding box center [702, 12] width 74 height 15
paste input "poact_iBa0CjDN8R1T"
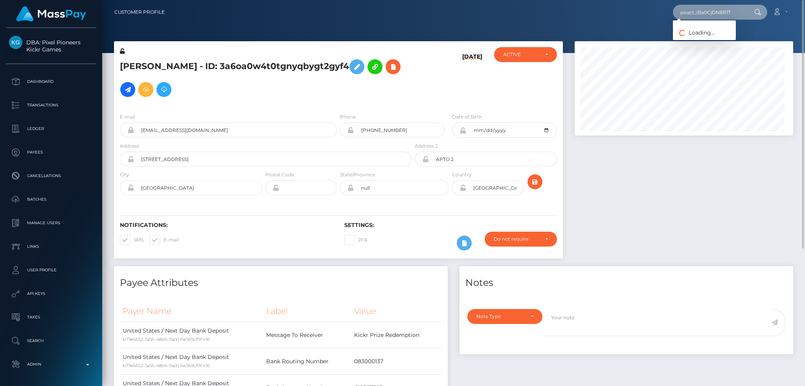
scroll to position [94, 218]
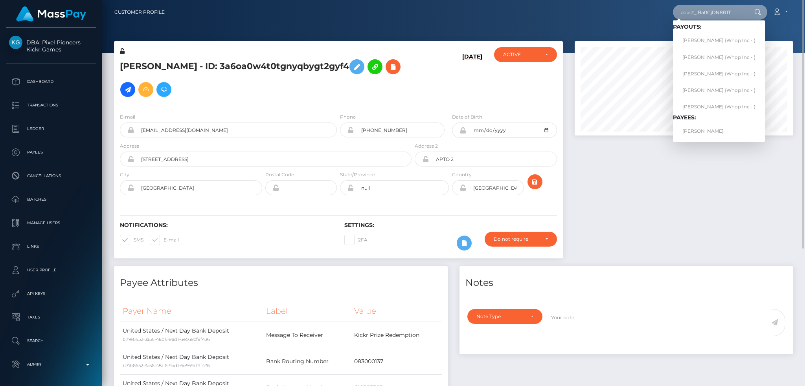
type input "poact_iBa0CjDN8R1T"
click at [699, 126] on link "JUNHOE KIM" at bounding box center [719, 131] width 92 height 15
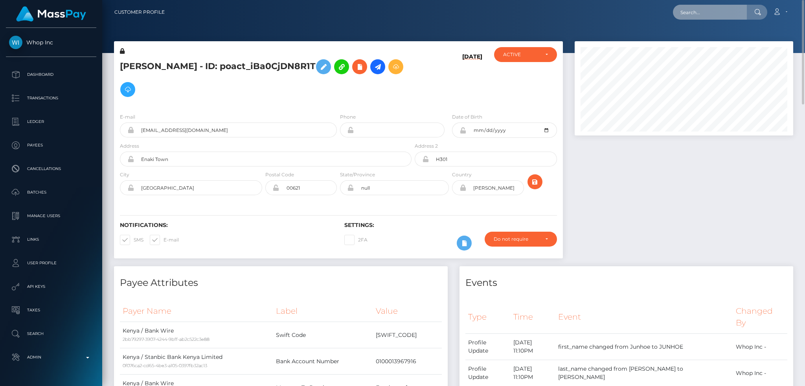
drag, startPoint x: 702, startPoint y: 15, endPoint x: 674, endPoint y: 19, distance: 28.6
click at [702, 15] on input "text" at bounding box center [710, 12] width 74 height 15
paste input "dc01329b-2717-4ec8-978f-ca4f9e720399"
type input "dc01329b-2717-4ec8-978f-ca4f9e720399"
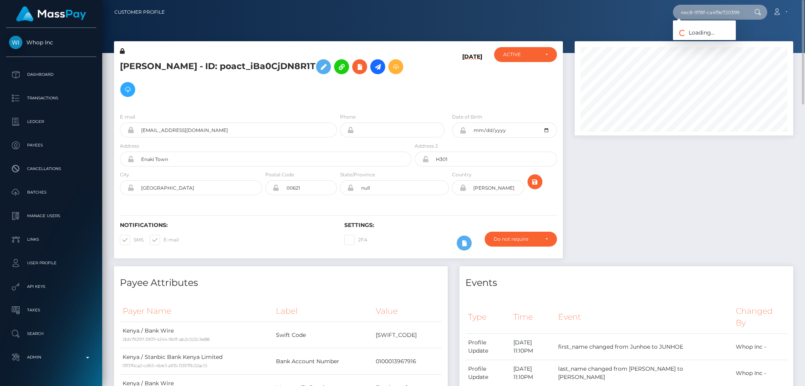
scroll to position [0, 0]
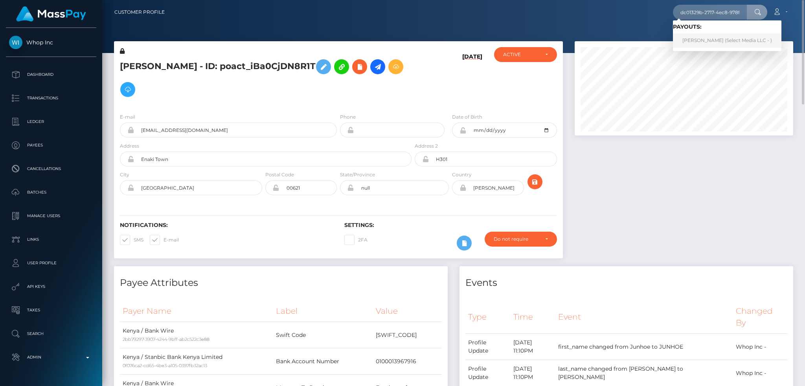
click at [702, 40] on link "Adriano Montim (Select Media LLC - )" at bounding box center [727, 40] width 109 height 15
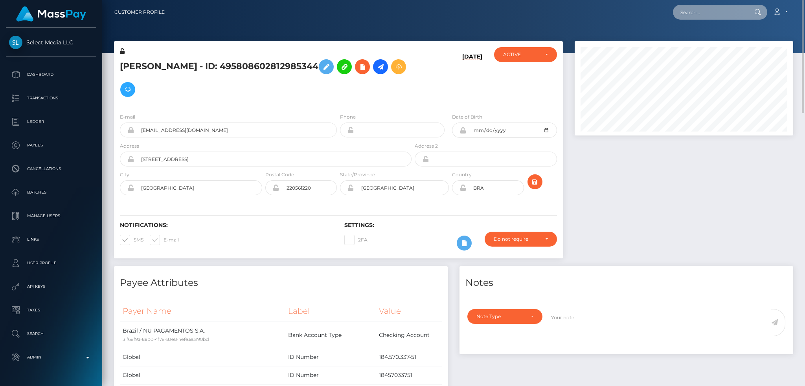
click at [727, 14] on input "text" at bounding box center [710, 12] width 74 height 15
paste input "pout_oZGjKHz93w5BG"
type input "pout_oZGjKHz93w5BG"
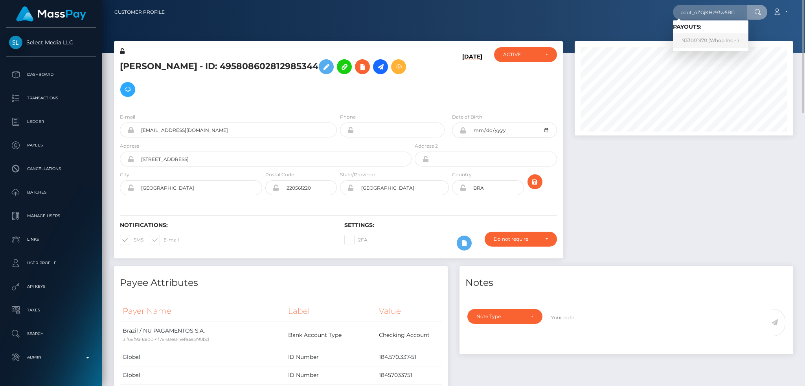
click at [723, 44] on link "933001970 (Whop Inc - )" at bounding box center [710, 40] width 75 height 15
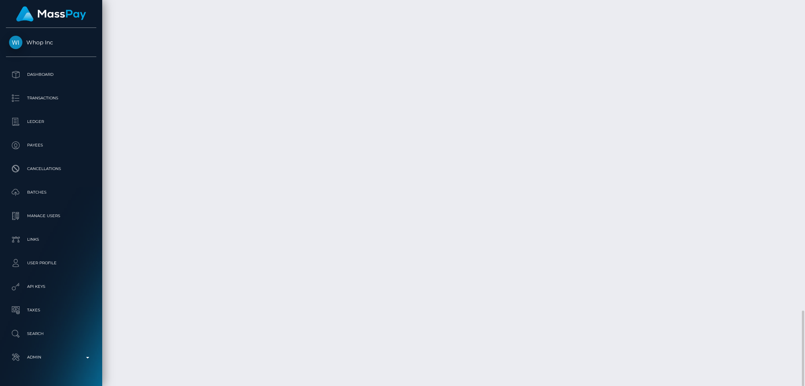
scroll to position [94, 218]
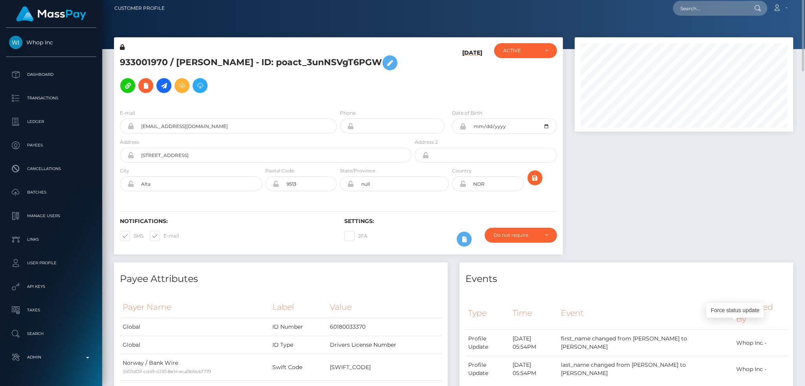
scroll to position [0, 0]
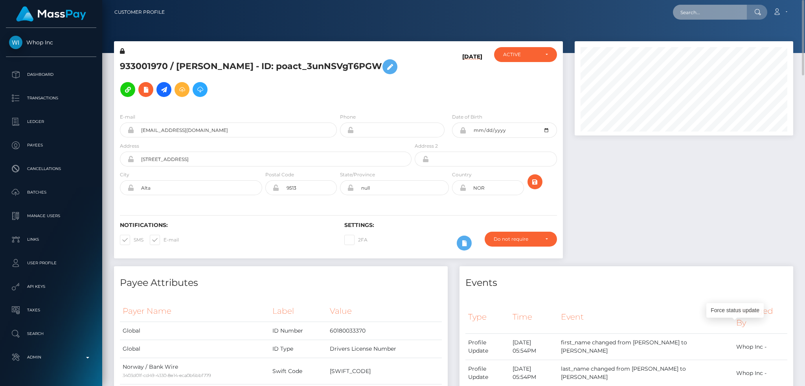
click at [691, 12] on input "text" at bounding box center [710, 12] width 74 height 15
paste input "poact_PyA2288aV0CO"
type input "poact_PyA2288aV0CO"
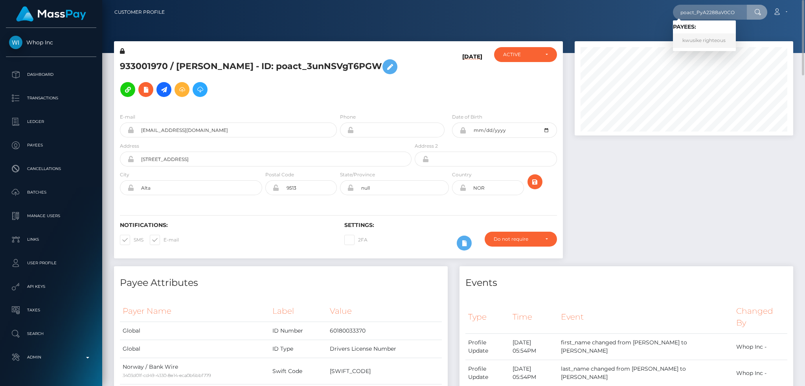
click at [707, 39] on link "kwusike righteous" at bounding box center [704, 40] width 63 height 15
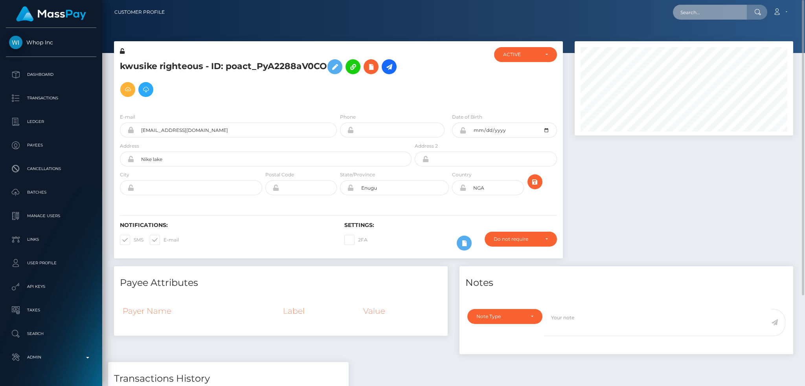
click at [692, 18] on input "text" at bounding box center [710, 12] width 74 height 15
paste input "pout_uAZ1e3J6JbTx3"
type input "pout_uAZ1e3J6JbTx3"
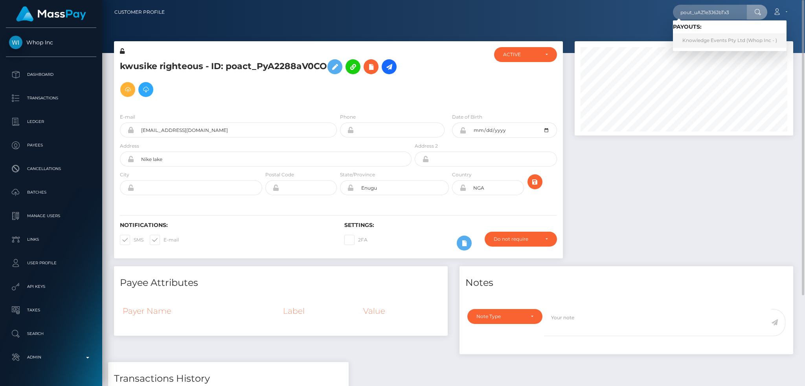
click at [691, 44] on link "Knowledge Events Pty Ltd (Whop Inc - )" at bounding box center [730, 40] width 114 height 15
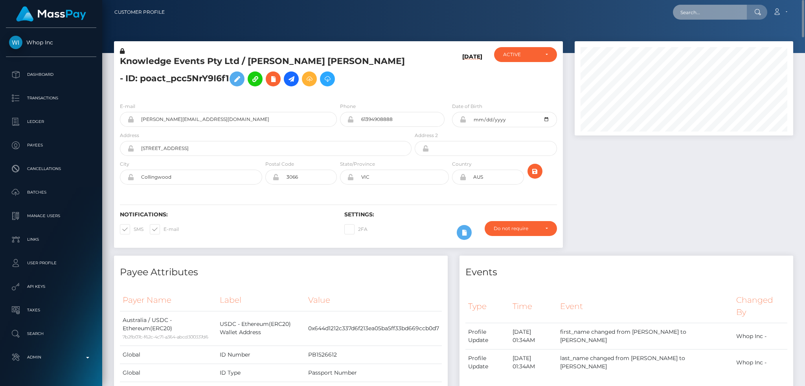
click at [699, 15] on input "text" at bounding box center [710, 12] width 74 height 15
paste input "yuldashevvitalii@proton.me"
type input "yuldashevvitalii@proton.me"
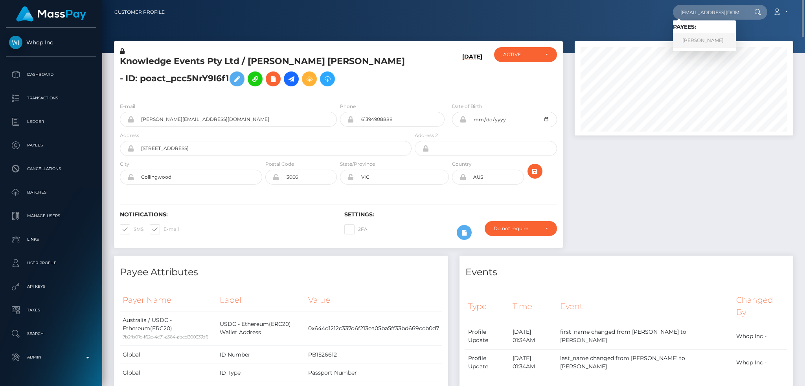
click at [705, 44] on link "Vitalii Yuldashev" at bounding box center [704, 40] width 63 height 15
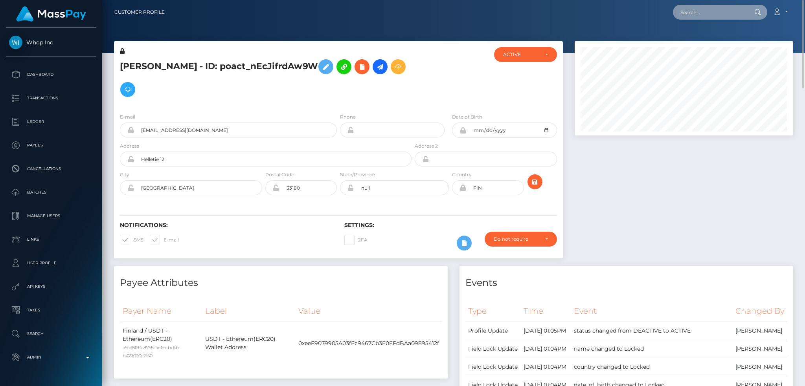
click at [706, 5] on input "text" at bounding box center [710, 12] width 74 height 15
paste input "10a94731c0b740bba838e4d5fe7e3a65"
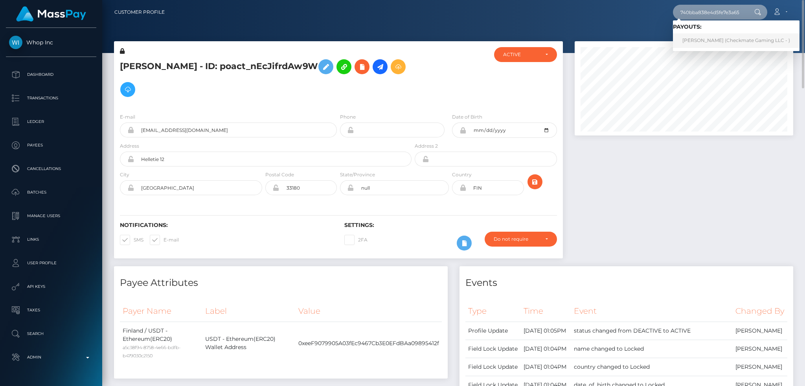
type input "10a94731c0b740bba838e4d5fe7e3a65"
click at [714, 41] on link "Jonathan Levi (Checkmate Gaming LLC - )" at bounding box center [736, 40] width 127 height 15
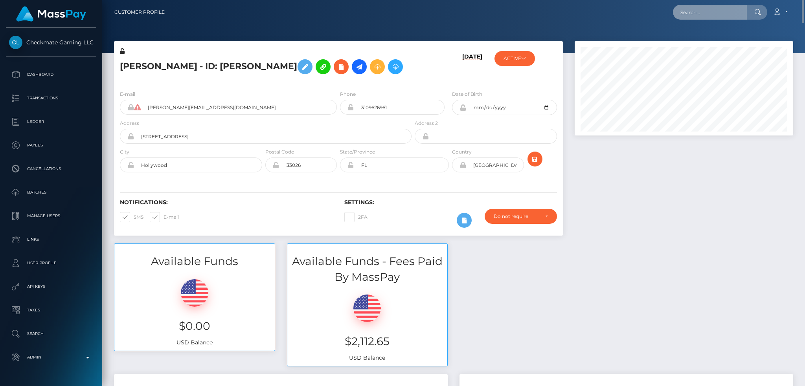
click at [700, 13] on input "text" at bounding box center [710, 12] width 74 height 15
paste input "MSP37ddd4ca58774af"
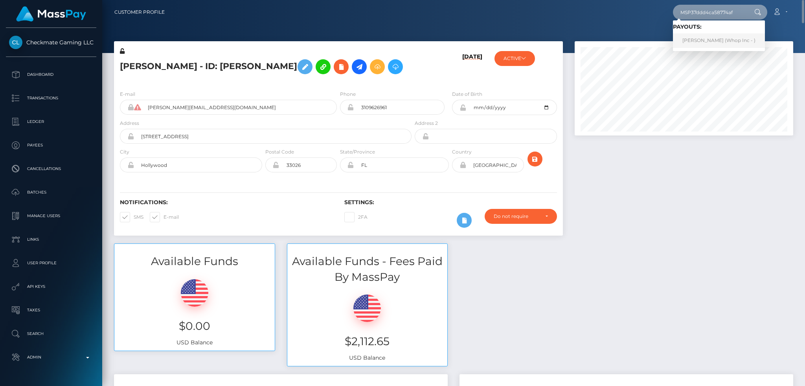
type input "MSP37ddd4ca58774af"
click at [710, 39] on link "RASHEED AHMED (Whop Inc - )" at bounding box center [719, 40] width 92 height 15
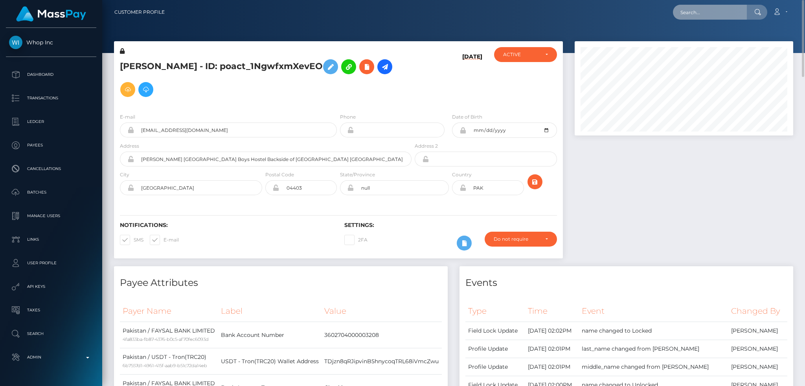
click at [686, 15] on input "text" at bounding box center [710, 12] width 74 height 15
paste input "730d966b92224a87adb8cf4acce212f1"
type input "730d966b92224a87adb8cf4acce212f1"
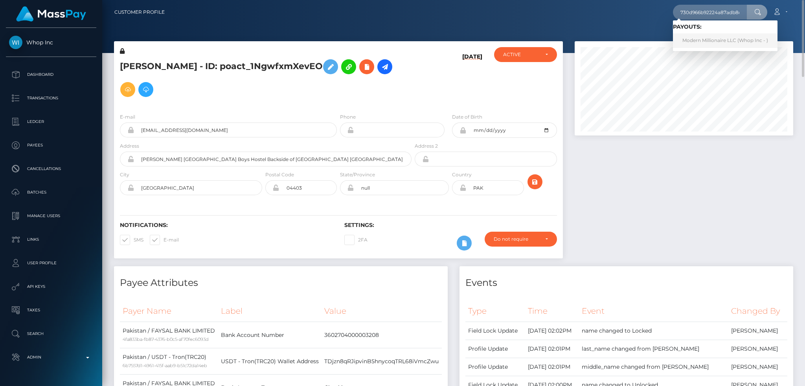
drag, startPoint x: 705, startPoint y: 39, endPoint x: 695, endPoint y: 44, distance: 11.5
click at [705, 39] on link "Modern Millionaire LLC (Whop Inc - )" at bounding box center [725, 40] width 105 height 15
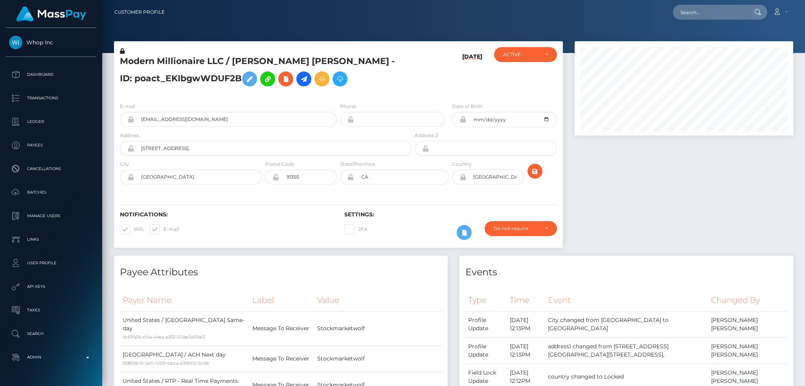
scroll to position [94, 218]
click at [703, 12] on input "text" at bounding box center [710, 12] width 74 height 15
paste input "Us1_zANTREOP3S185lq3Iw"
type input "Us1_zANTREOP3S185lq3Iw"
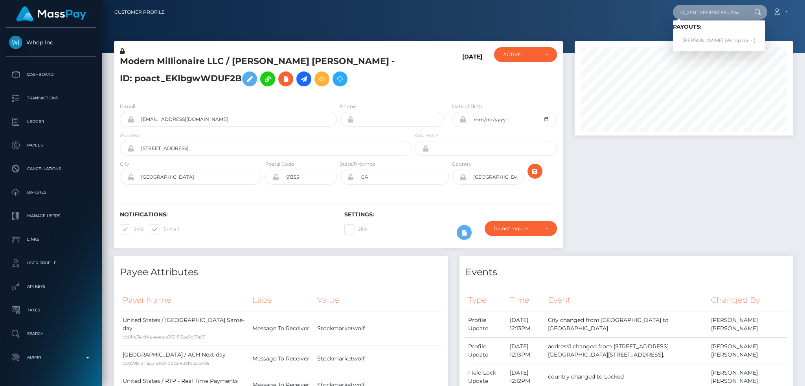
scroll to position [0, 0]
click at [708, 37] on link "AMANDEEP Amandeep (Whop Inc - )" at bounding box center [719, 40] width 92 height 15
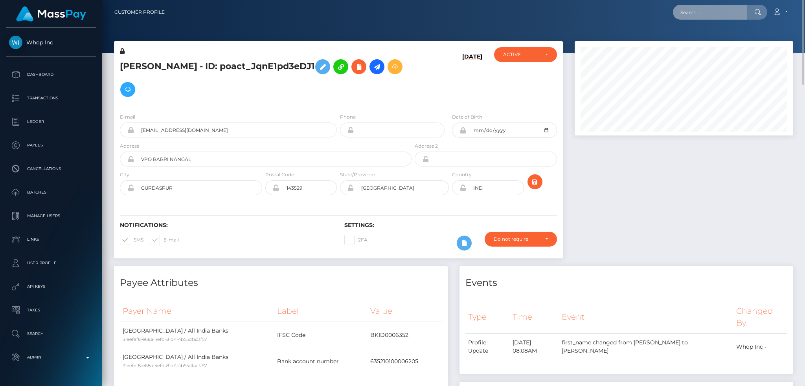
paste input "f304a469-315c-4671-92fd-81799cf08006"
click at [697, 9] on input "text" at bounding box center [710, 12] width 74 height 15
type input "f304a469-315c-4671-92fd-81799cf08006"
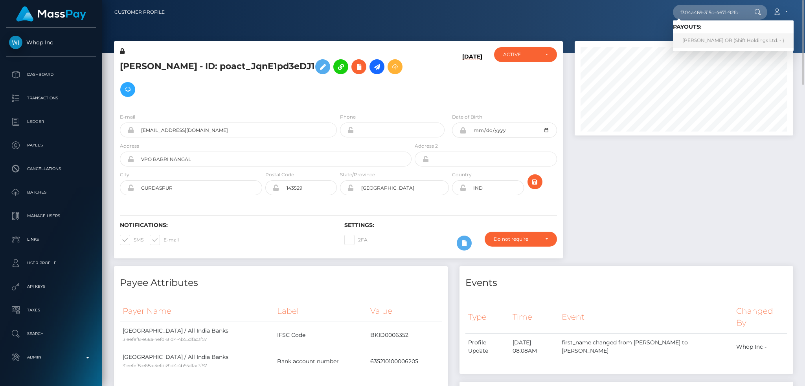
click at [718, 39] on link "JASMIN ELEONORA OR (Shift Holdings Ltd. - )" at bounding box center [733, 40] width 121 height 15
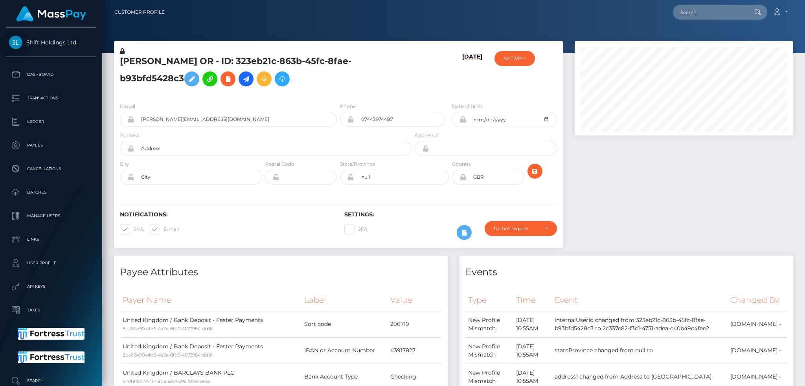
scroll to position [94, 218]
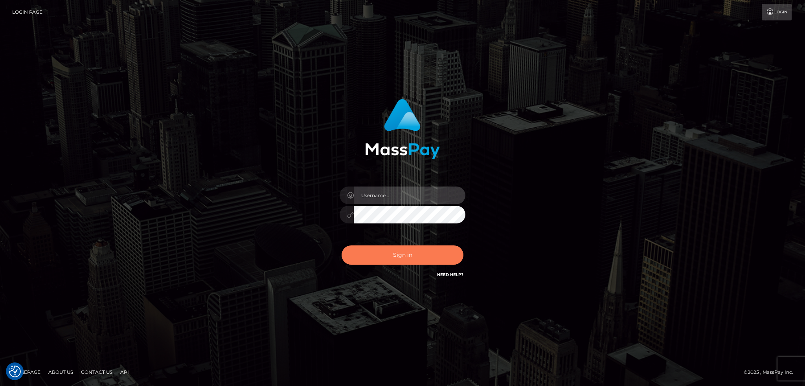
type input "alexstef"
click at [405, 252] on button "Sign in" at bounding box center [403, 255] width 122 height 19
type input "alexstef"
click at [380, 265] on button "Sign in" at bounding box center [403, 255] width 122 height 19
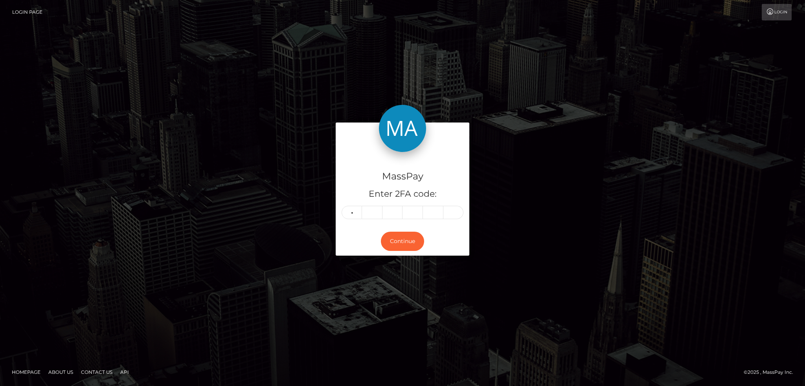
type input "7"
type input "1"
type input "4"
type input "6"
type input "0"
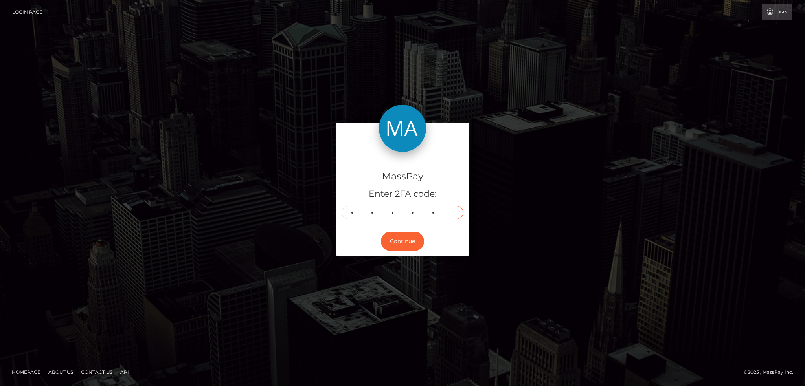
type input "0"
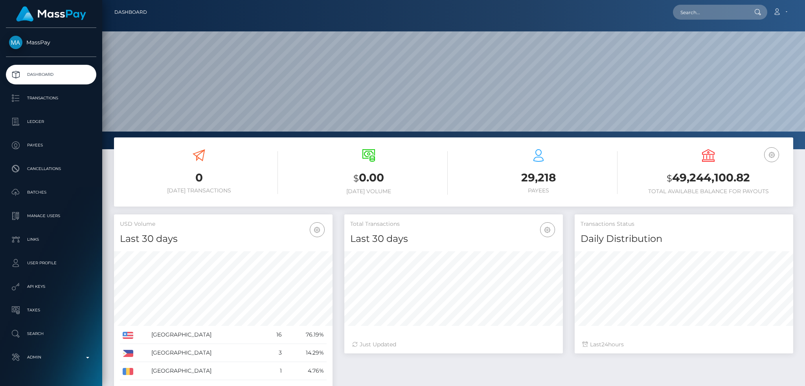
scroll to position [140, 218]
click at [699, 17] on input "text" at bounding box center [710, 12] width 74 height 15
paste input "f304a469-315c-4671-92fd-81799cf08006"
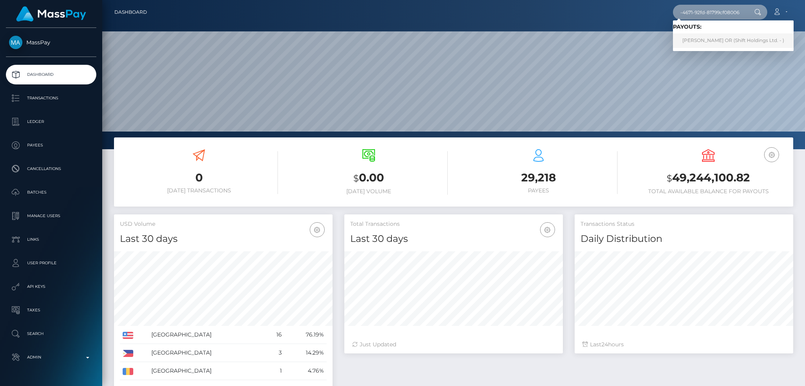
type input "f304a469-315c-4671-92fd-81799cf08006"
click at [703, 40] on link "JASMIN ELEONORA OR (Shift Holdings Ltd. - )" at bounding box center [733, 40] width 121 height 15
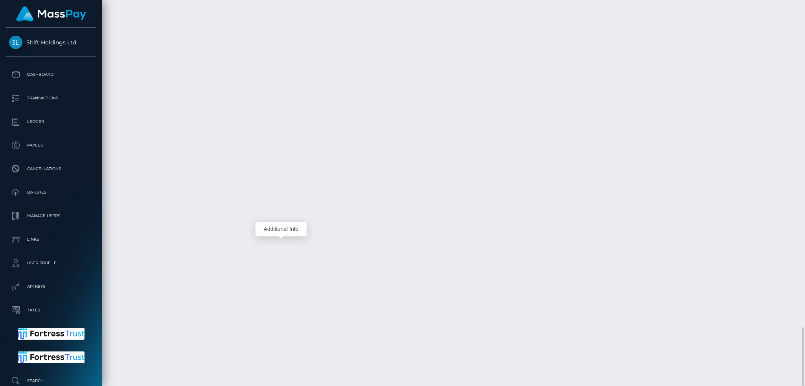
scroll to position [94, 218]
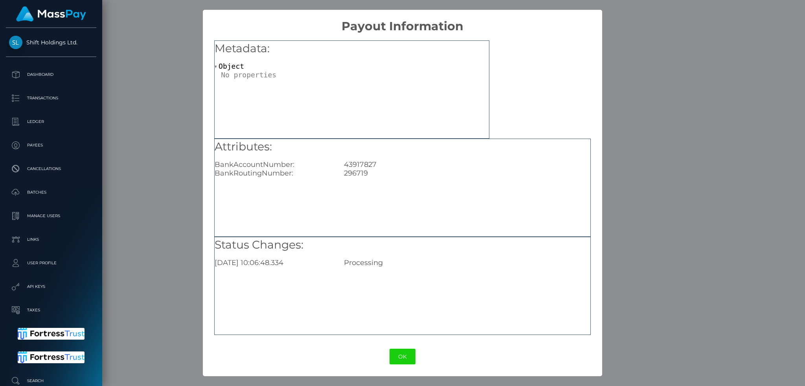
click at [366, 160] on div "Attributes: BankAccountNumber: 43917827 BankRoutingNumber: 296719" at bounding box center [403, 158] width 376 height 39
copy div "43917827"
click at [154, 220] on div "× Payout Information Metadata: Object Attributes: BankAccountNumber: 43917827 B…" at bounding box center [402, 193] width 805 height 386
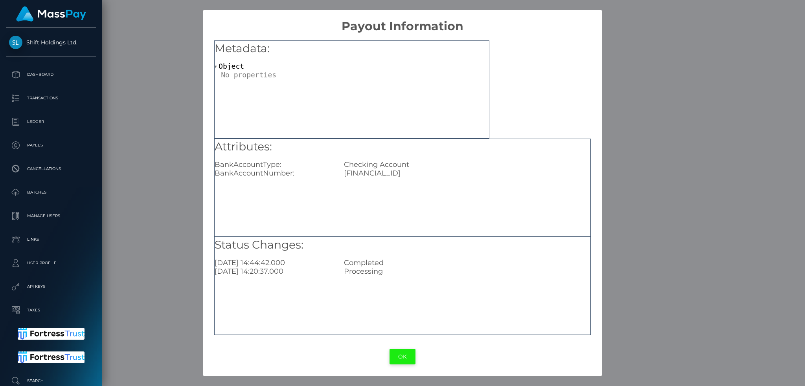
click at [407, 353] on button "OK" at bounding box center [403, 357] width 26 height 16
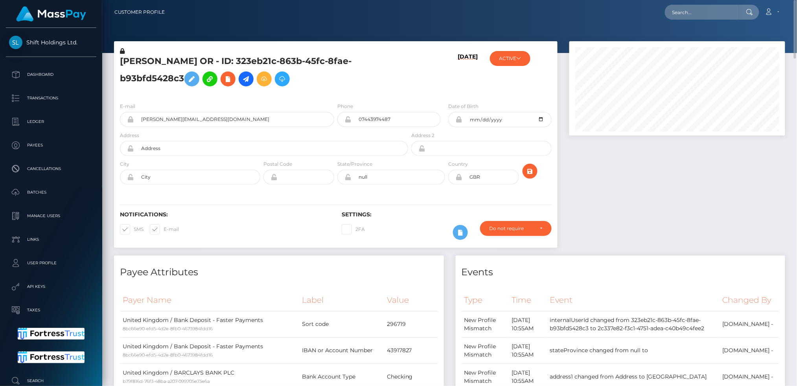
scroll to position [393069, 392948]
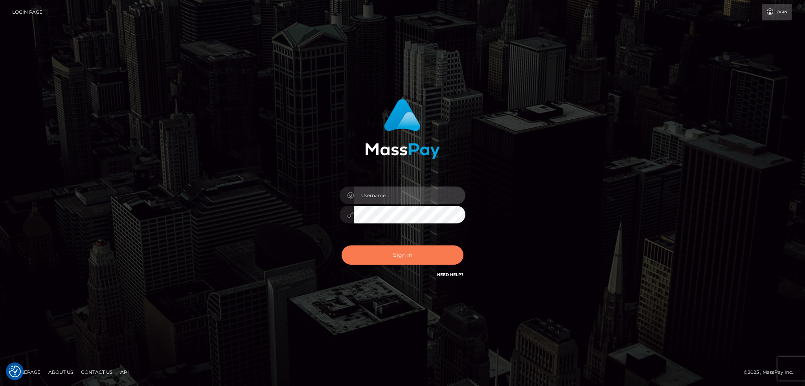
type input "alexstef"
click at [423, 260] on button "Sign in" at bounding box center [403, 255] width 122 height 19
type input "alexstef"
click at [430, 252] on button "Sign in" at bounding box center [403, 255] width 122 height 19
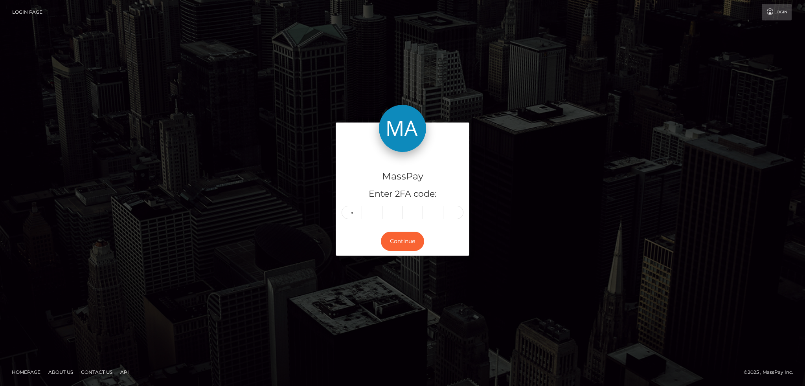
type input "3"
type input "5"
type input "9"
type input "8"
type input "1"
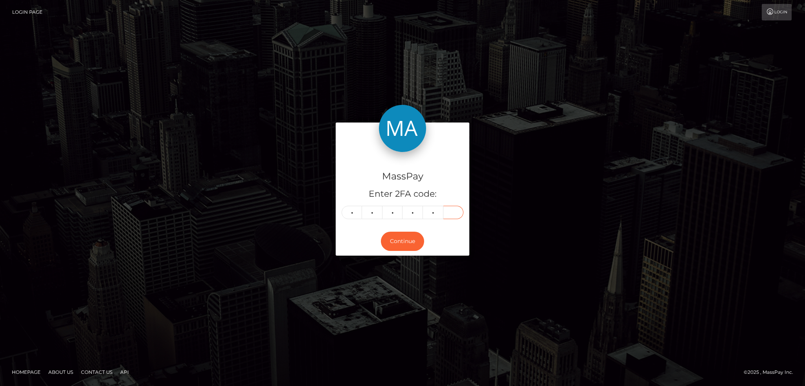
type input "3"
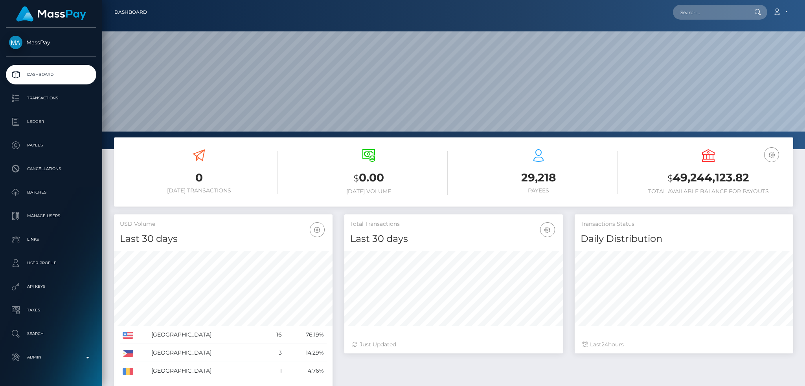
scroll to position [140, 218]
click at [689, 9] on input "text" at bounding box center [710, 12] width 74 height 15
paste input "poact_g87E8DCwV7iq"
type input "poact_g87E8DCwV7iq"
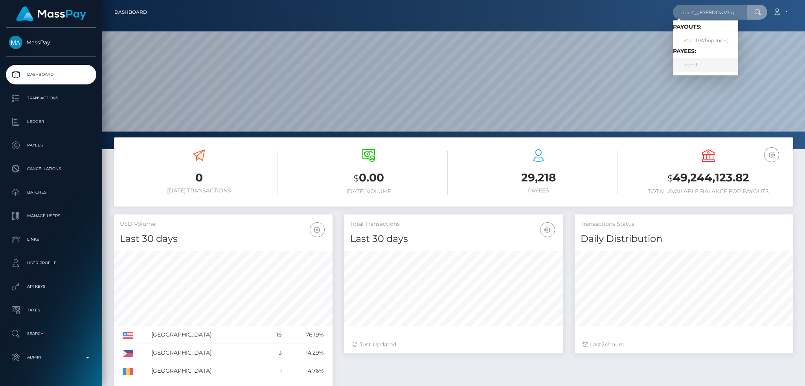
click at [699, 64] on link "letphil" at bounding box center [705, 65] width 65 height 15
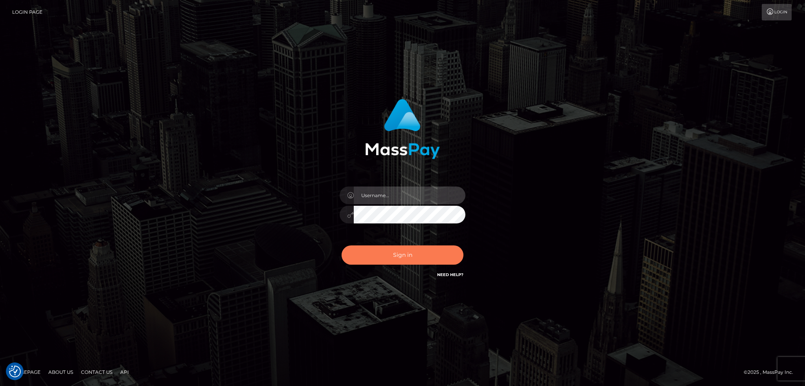
type input "alexstef"
click at [414, 252] on button "Sign in" at bounding box center [403, 255] width 122 height 19
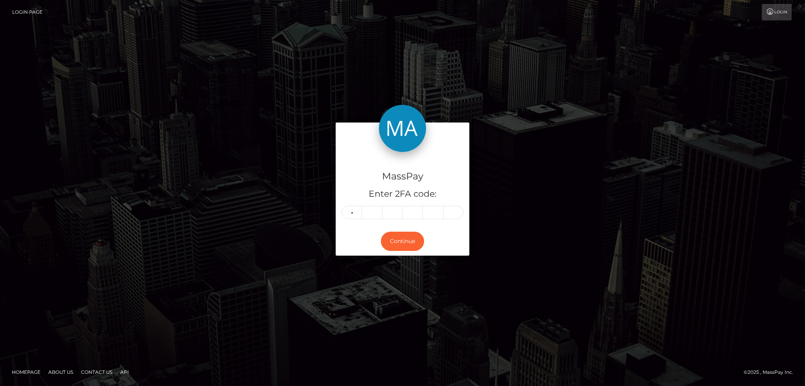
type input "4"
type input "1"
type input "8"
type input "9"
type input "8"
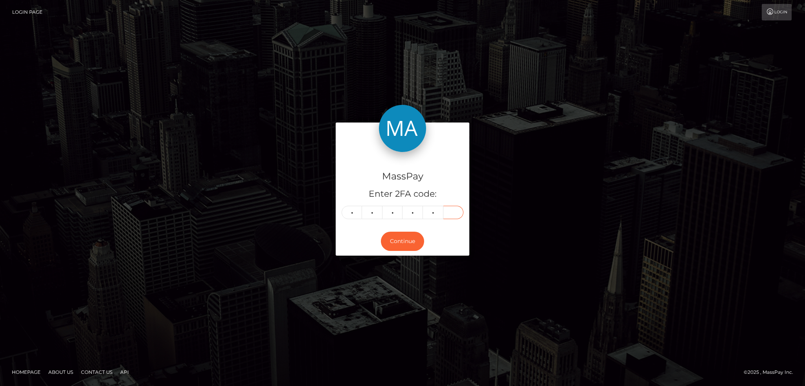
type input "6"
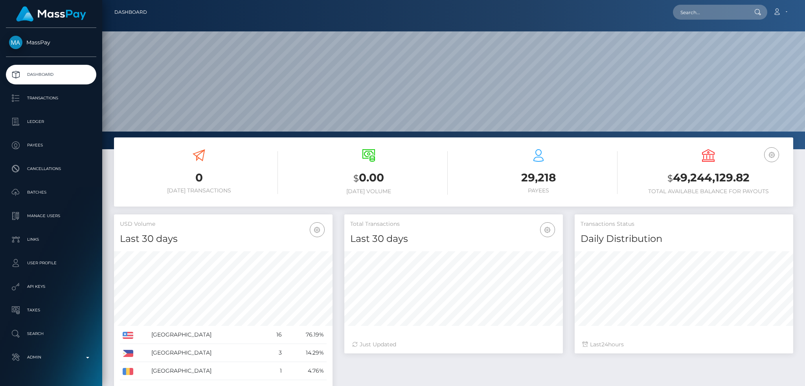
scroll to position [149, 703]
drag, startPoint x: 683, startPoint y: 7, endPoint x: 670, endPoint y: 9, distance: 12.7
click at [683, 7] on input "text" at bounding box center [710, 12] width 74 height 15
paste input "pout_uAZ1e3J6JbTx3"
type input "pout_uAZ1e3J6JbTx3"
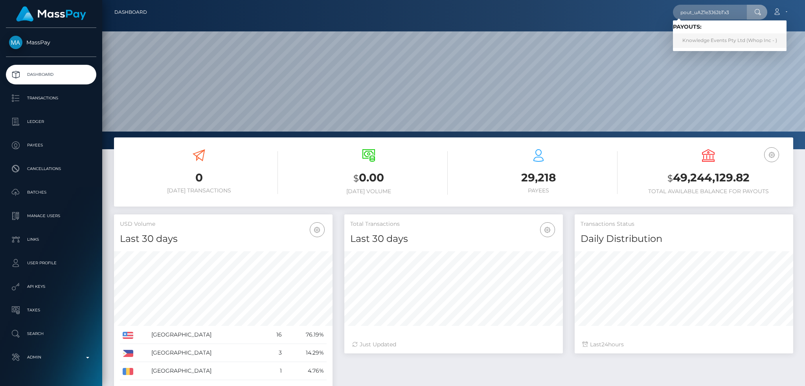
click at [696, 39] on link "Knowledge Events Pty Ltd (Whop Inc - )" at bounding box center [730, 40] width 114 height 15
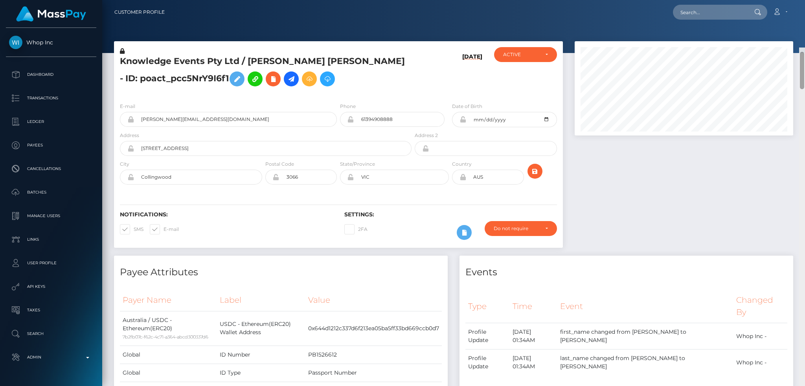
drag, startPoint x: 803, startPoint y: 199, endPoint x: 795, endPoint y: 1, distance: 197.9
click at [804, 6] on div "Customer Profile Loading... Loading..." at bounding box center [453, 193] width 703 height 386
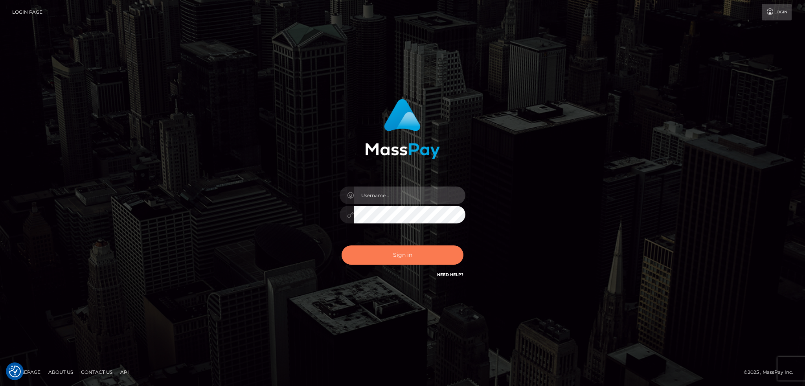
type input "alexstef"
click at [415, 249] on button "Sign in" at bounding box center [403, 255] width 122 height 19
type input "alexstef"
click at [394, 252] on button "Sign in" at bounding box center [403, 255] width 122 height 19
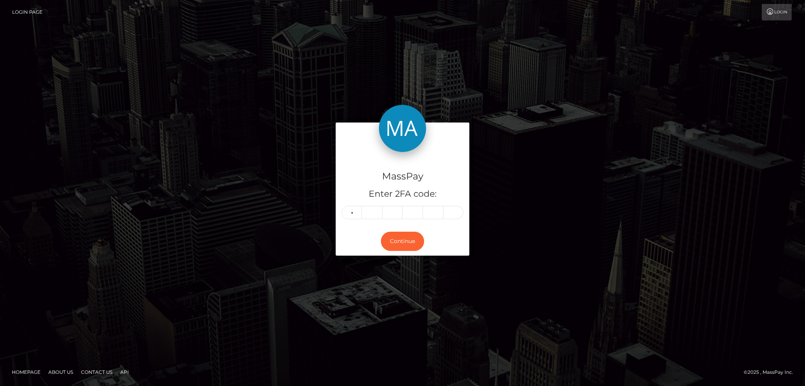
type input "5"
type input "7"
type input "3"
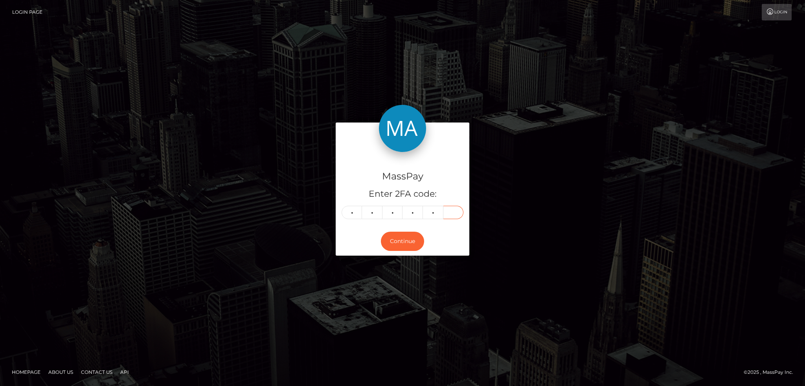
type input "4"
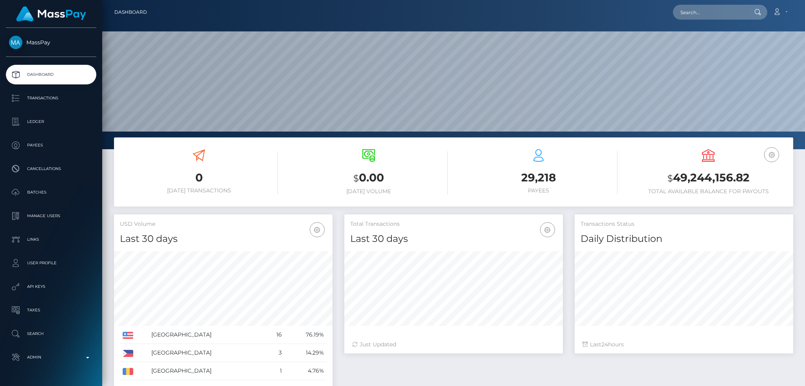
scroll to position [140, 218]
click at [689, 13] on input "text" at bounding box center [710, 12] width 74 height 15
paste input "[EMAIL_ADDRESS][DOMAIN_NAME]"
type input "rob3rtafoxx@gmail.com"
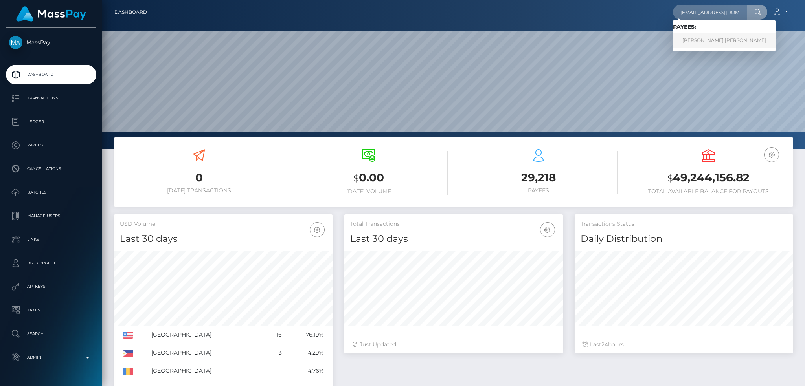
click at [699, 44] on link "RICHARD DELA CRUZ PASCUAL" at bounding box center [724, 40] width 103 height 15
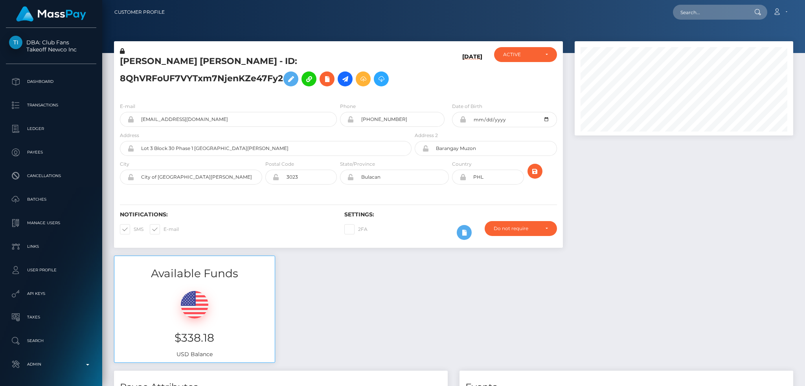
scroll to position [94, 218]
click at [350, 79] on icon at bounding box center [344, 79] width 9 height 10
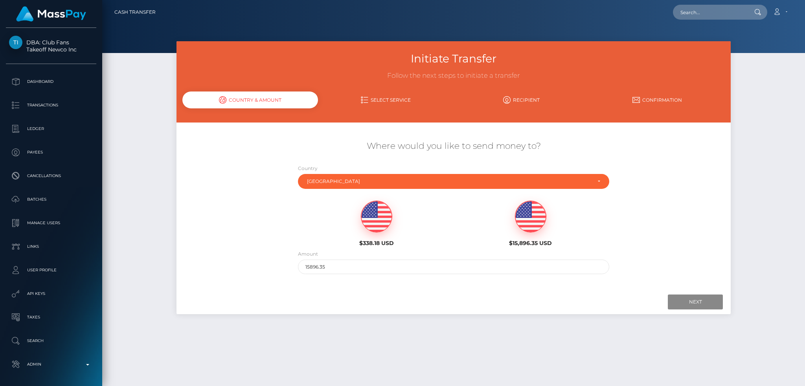
click at [397, 226] on div "$338.18 USD" at bounding box center [376, 224] width 142 height 46
type input "338.18"
click at [382, 216] on img at bounding box center [376, 216] width 31 height 31
click at [671, 301] on input "Next" at bounding box center [695, 302] width 55 height 15
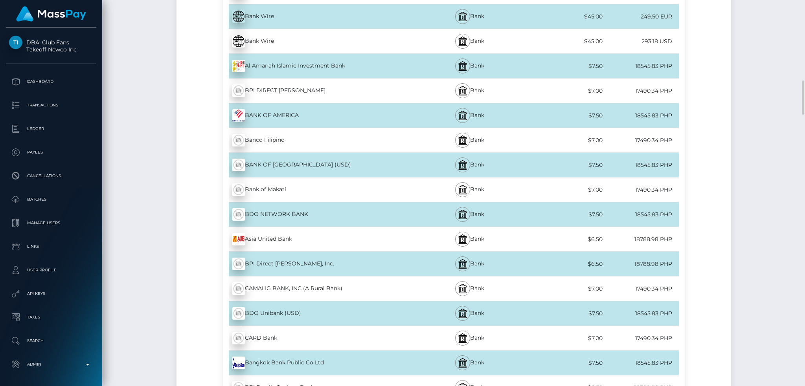
scroll to position [315, 0]
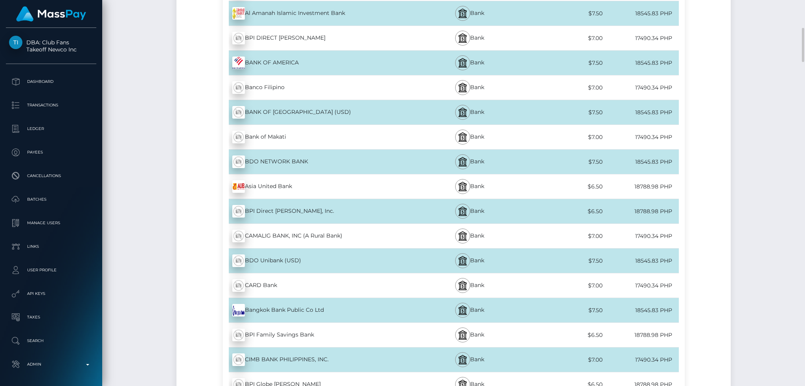
click at [288, 260] on div "BDO Unibank (USD) - PHP" at bounding box center [318, 261] width 190 height 22
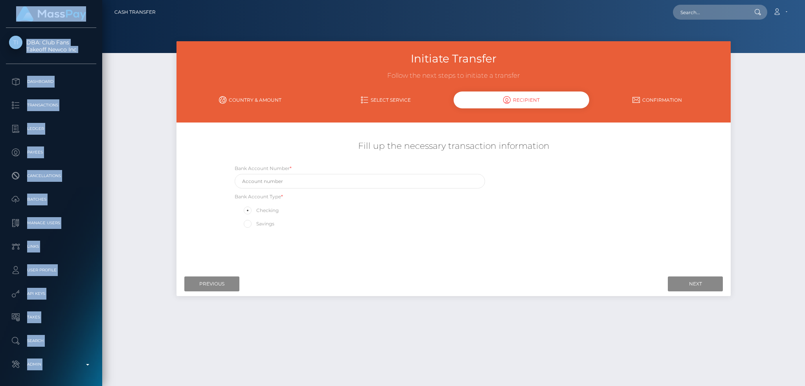
scroll to position [29, 0]
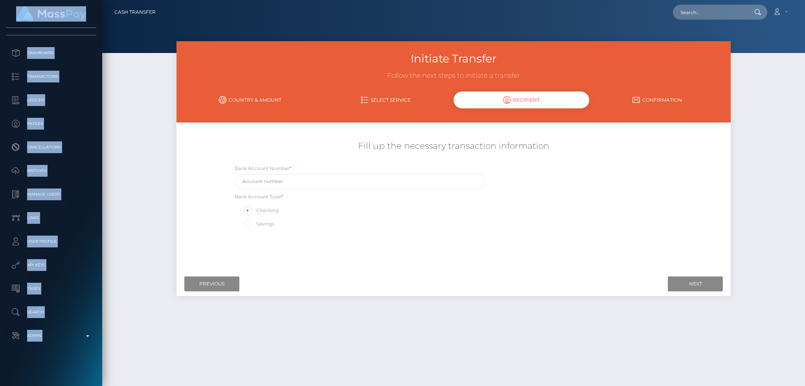
click at [95, 386] on html "DBA: Club Fans Takeoff Newco Inc Dashboard Transactions Ledger Payees" at bounding box center [402, 193] width 805 height 386
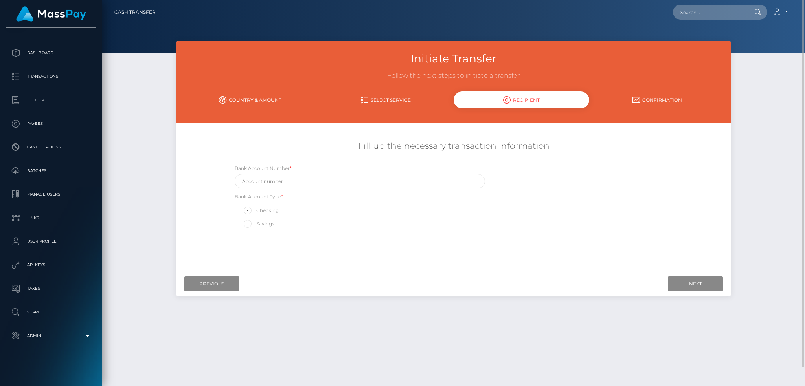
click at [123, 293] on div "Initiate Transfer Follow the next steps to initiate a transfer Country & Amount…" at bounding box center [453, 210] width 703 height 338
click at [322, 175] on input "text" at bounding box center [360, 181] width 251 height 15
paste input "010796013950"
type input "010796013950"
click at [265, 229] on label "Savings" at bounding box center [259, 224] width 32 height 10
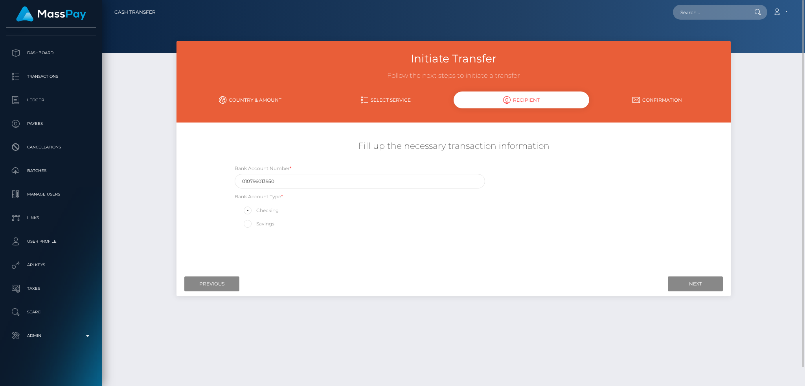
click at [254, 226] on input "Savings" at bounding box center [250, 223] width 5 height 5
radio input "true"
click at [695, 285] on input "Next" at bounding box center [695, 284] width 55 height 15
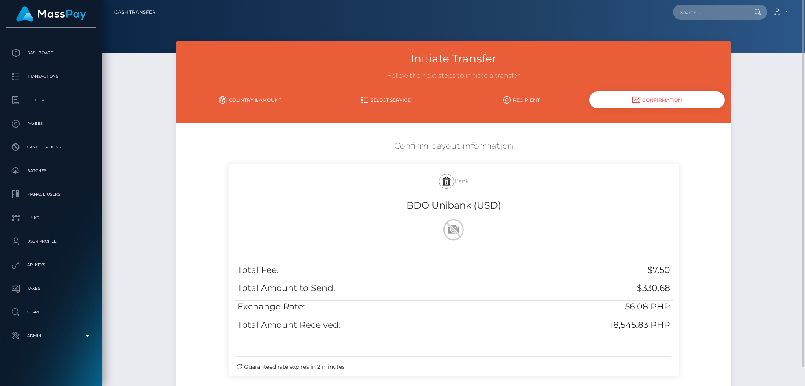
scroll to position [81, 0]
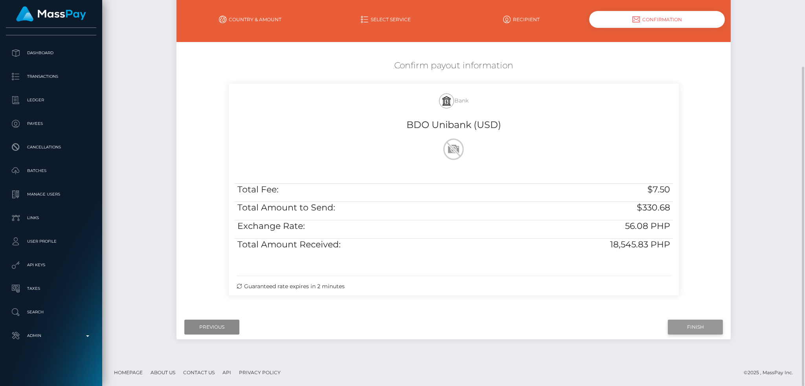
click at [695, 326] on input "Finish" at bounding box center [695, 327] width 55 height 15
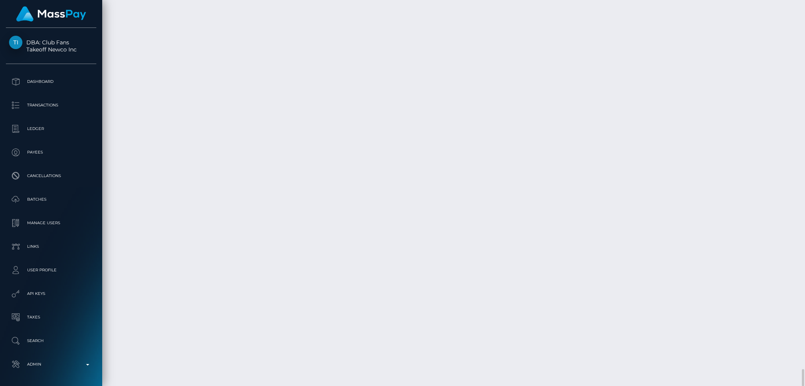
scroll to position [94, 218]
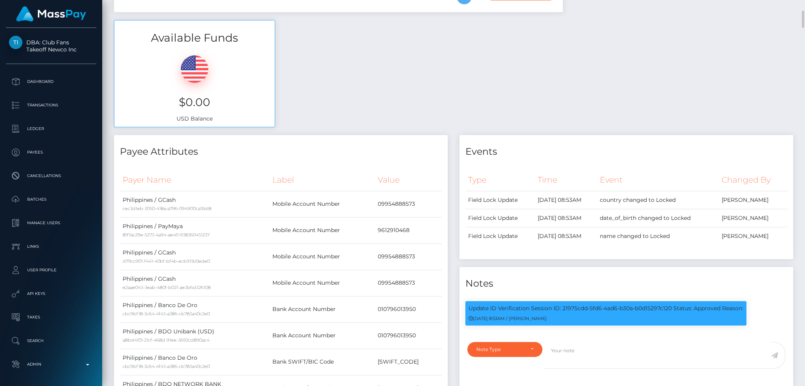
scroll to position [0, 0]
